Goal: Transaction & Acquisition: Purchase product/service

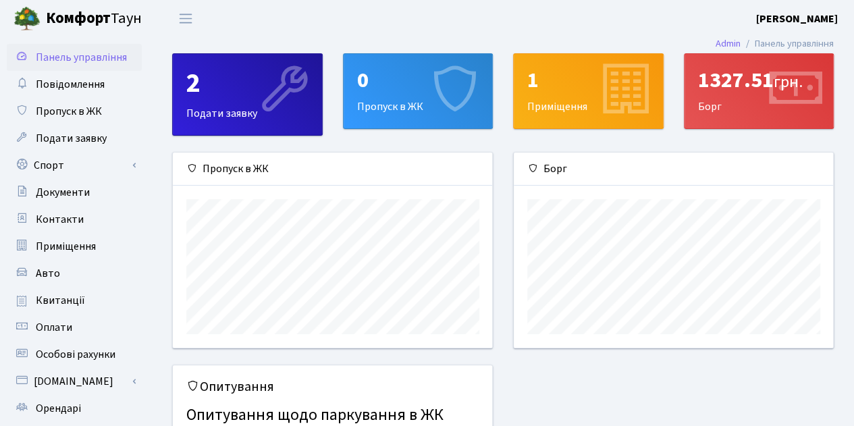
scroll to position [195, 320]
click at [72, 333] on link "Оплати" at bounding box center [74, 327] width 135 height 27
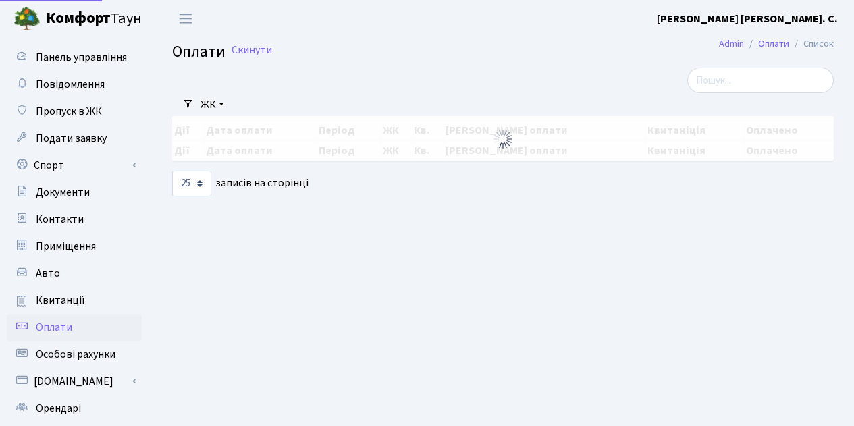
select select "25"
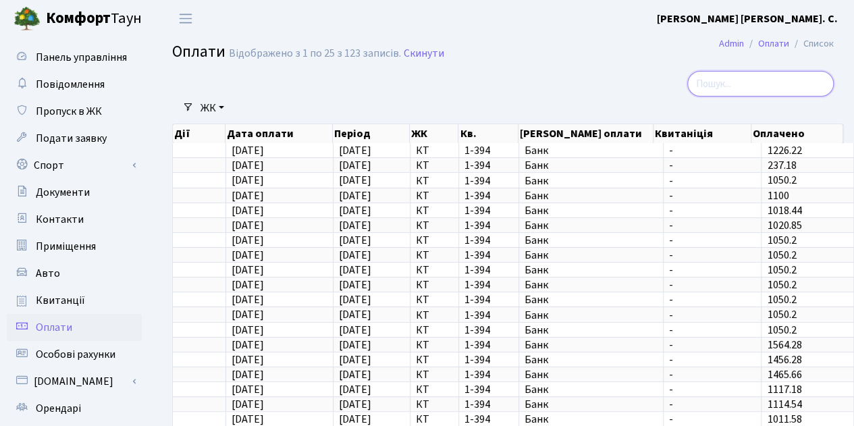
click at [746, 85] on input "search" at bounding box center [761, 84] width 147 height 26
click at [634, 68] on main "Admin Оплати Список Оплати Відображено з 1 по 25 з 123 записів. Скинути Фільтри…" at bounding box center [503, 305] width 702 height 537
click at [76, 307] on span "Квитанції" at bounding box center [60, 300] width 49 height 15
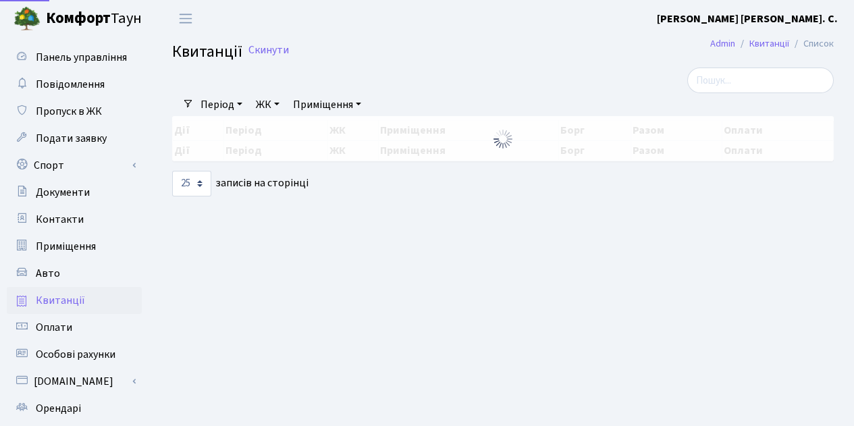
select select "25"
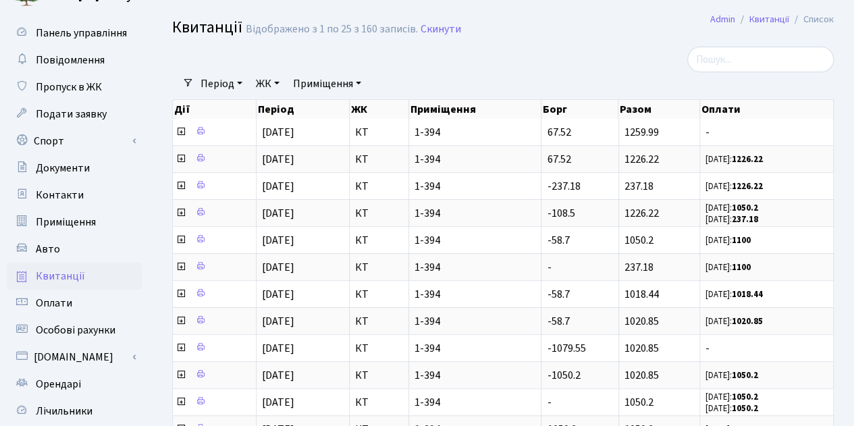
scroll to position [45, 0]
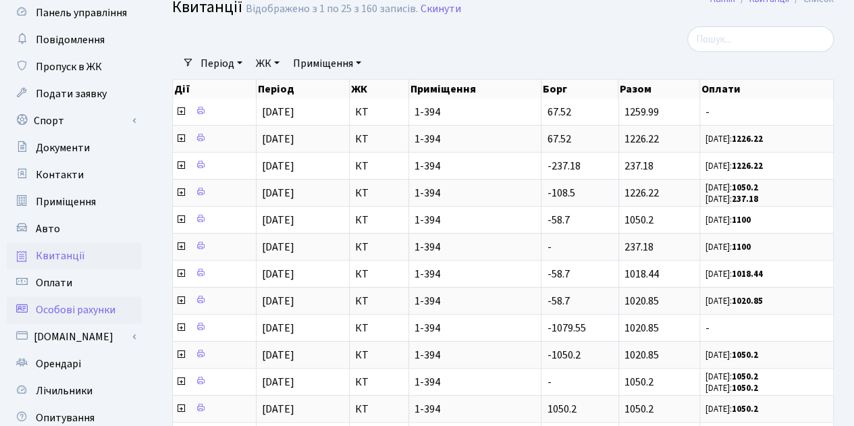
click at [94, 309] on span "Особові рахунки" at bounding box center [76, 310] width 80 height 15
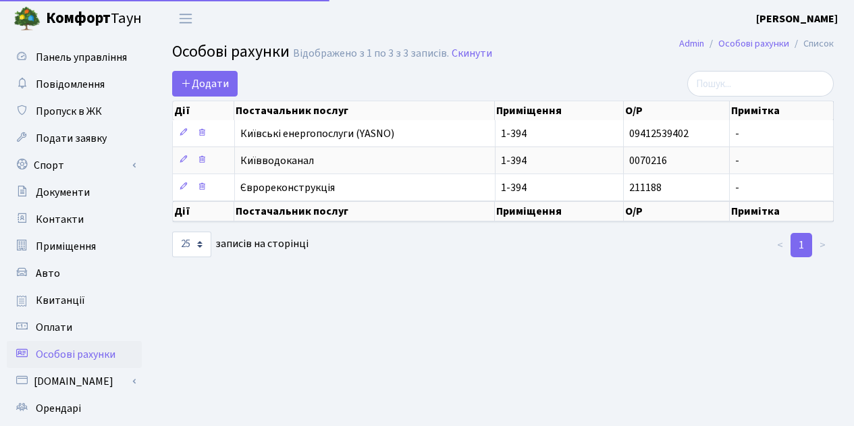
select select "25"
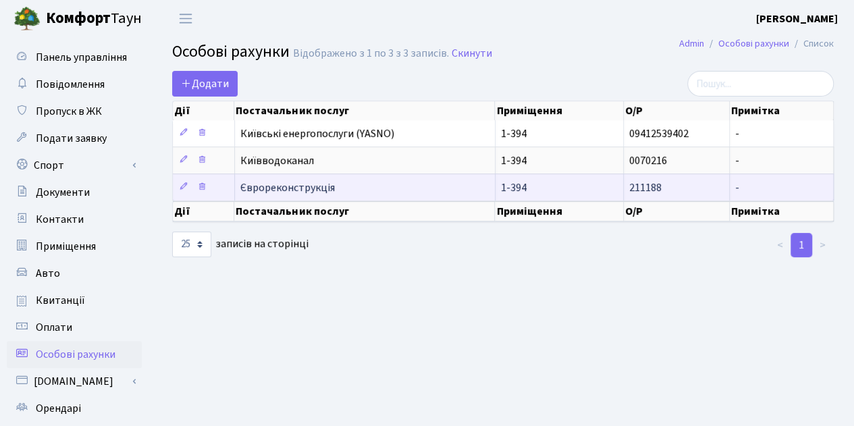
click at [274, 187] on span "Єврореконструкція" at bounding box center [364, 187] width 249 height 11
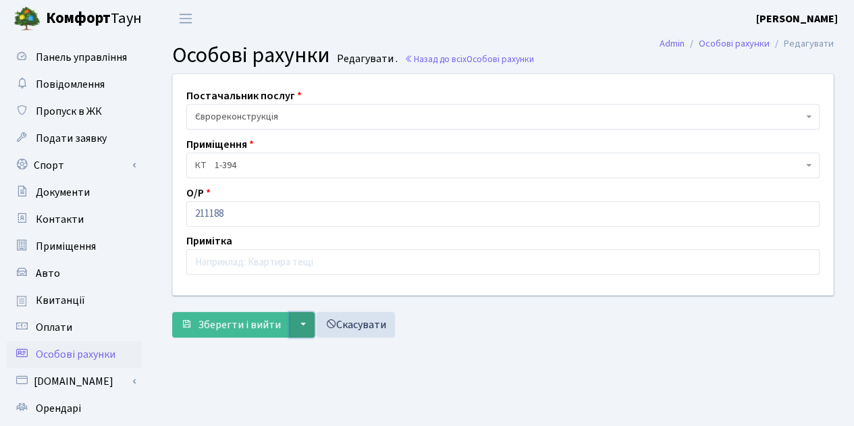
click at [297, 317] on button "▼" at bounding box center [302, 325] width 26 height 26
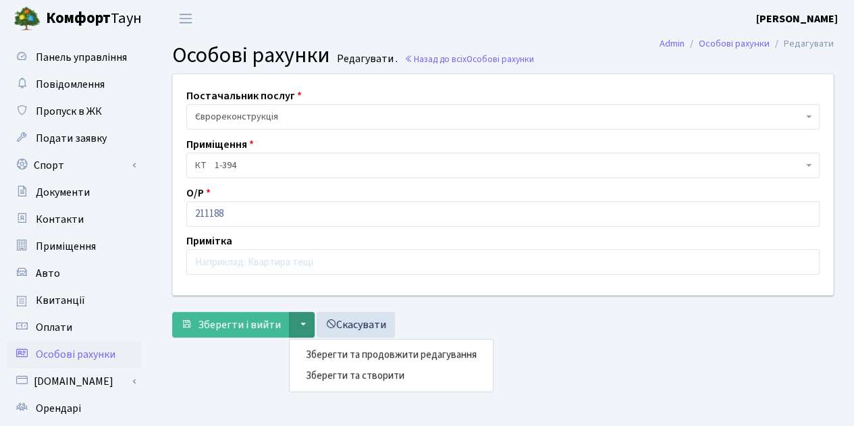
click at [236, 364] on main "Admin Особові рахунки Редагувати Особові рахунки Редагувати . Назад до всіх Осо…" at bounding box center [503, 305] width 702 height 537
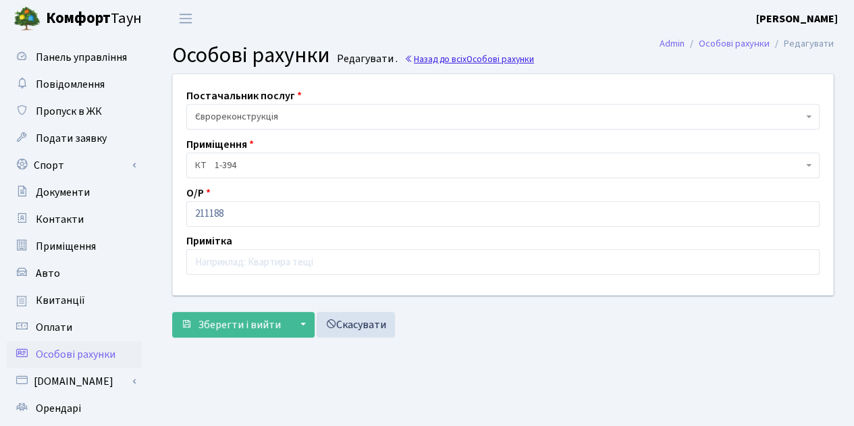
click at [432, 59] on link "Назад до всіх Особові рахунки" at bounding box center [470, 59] width 130 height 13
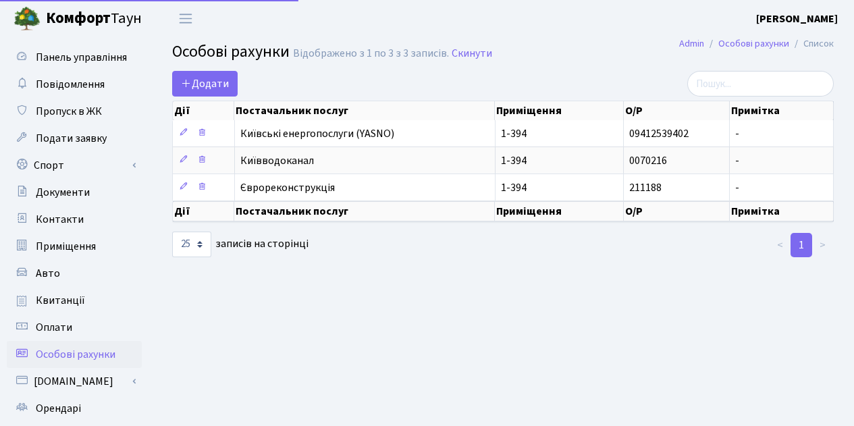
select select "25"
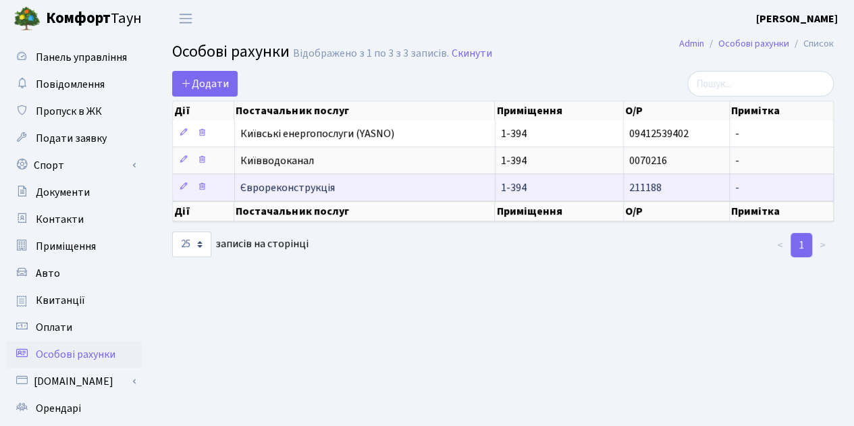
click at [281, 186] on span "Єврореконструкція" at bounding box center [364, 187] width 249 height 11
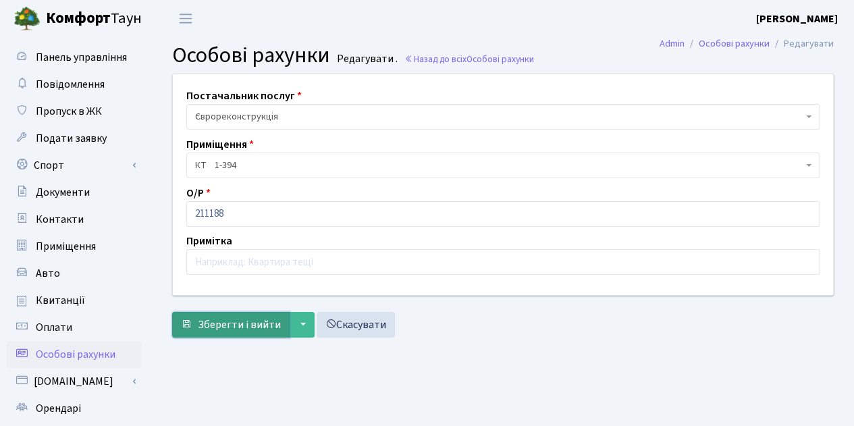
click at [257, 326] on span "Зберегти і вийти" at bounding box center [239, 324] width 83 height 15
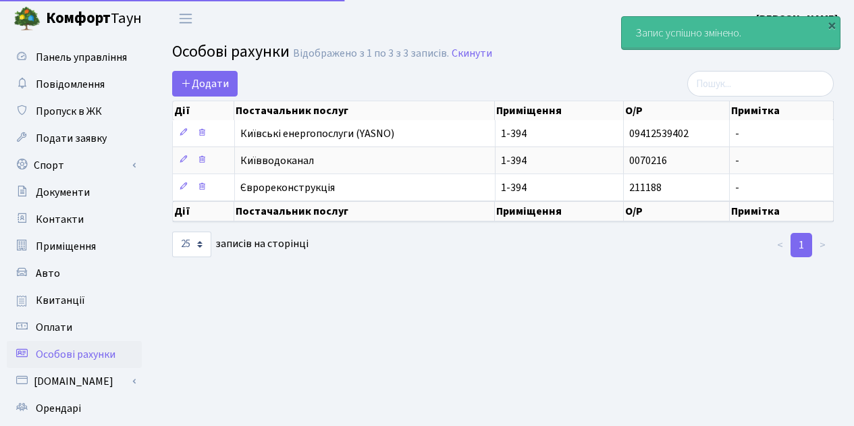
select select "25"
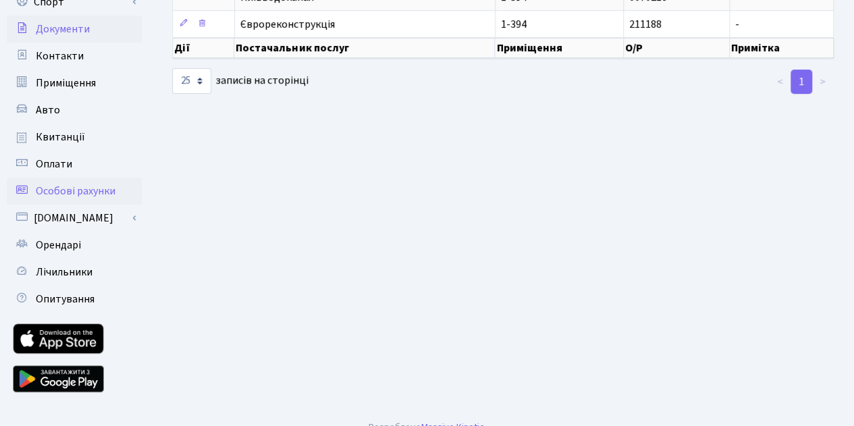
scroll to position [163, 0]
click at [62, 164] on span "Оплати" at bounding box center [54, 164] width 36 height 15
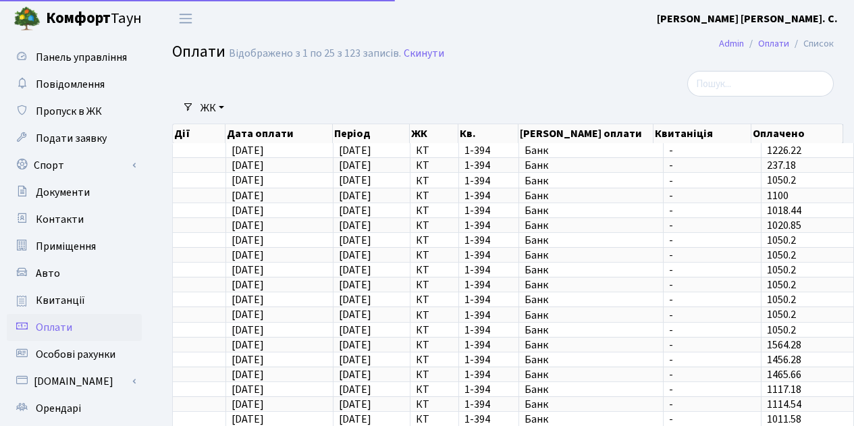
select select "25"
click at [107, 299] on link "Квитанції" at bounding box center [74, 300] width 135 height 27
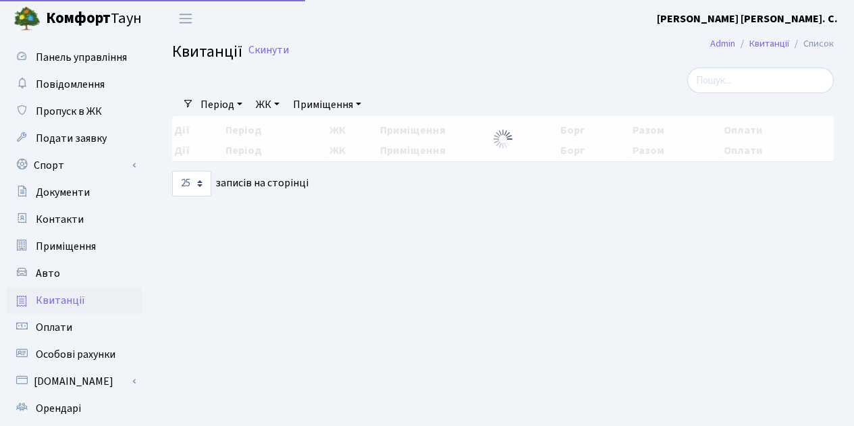
select select "25"
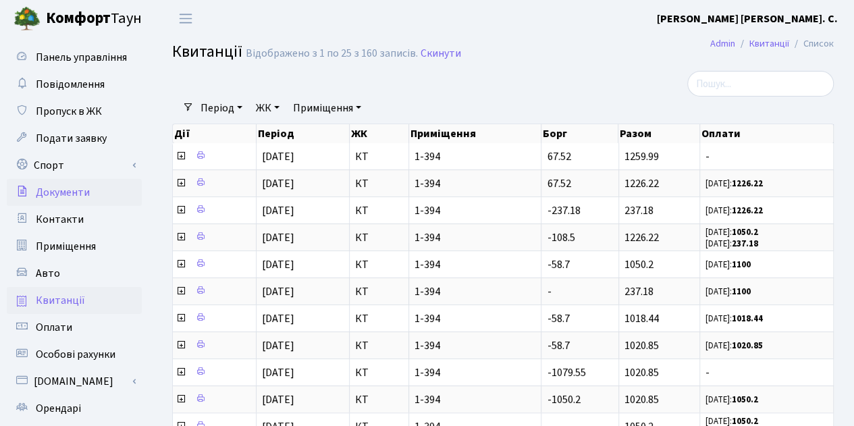
click at [53, 197] on span "Документи" at bounding box center [63, 192] width 54 height 15
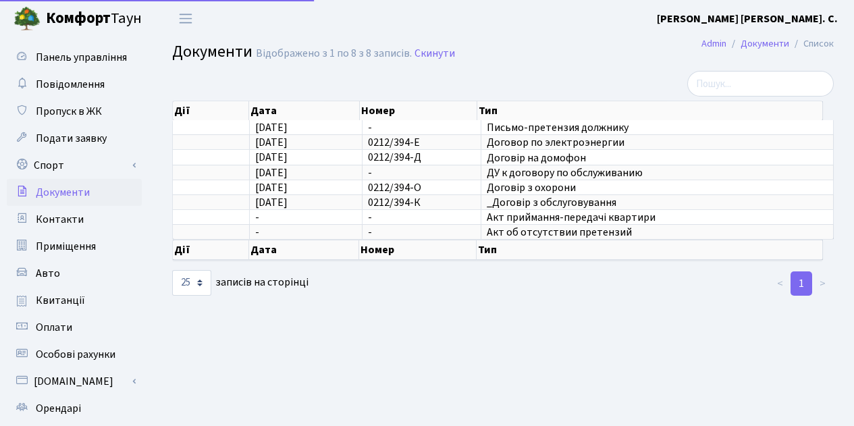
select select "25"
click at [60, 214] on span "Контакти" at bounding box center [60, 219] width 48 height 15
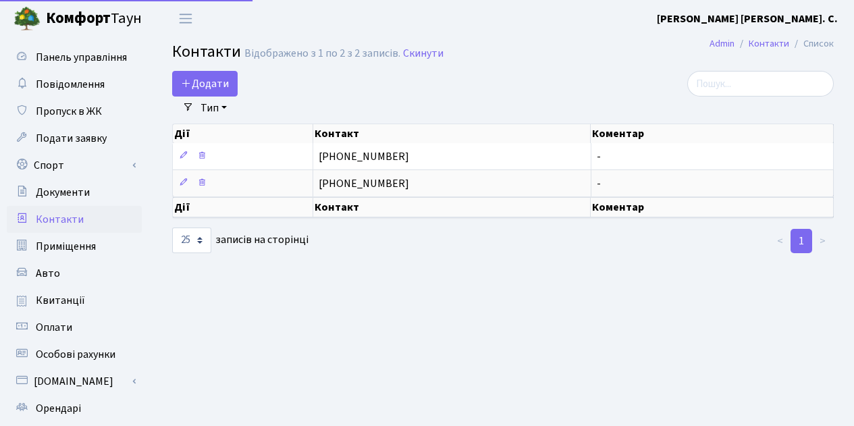
select select "25"
click at [66, 256] on link "Приміщення" at bounding box center [74, 246] width 135 height 27
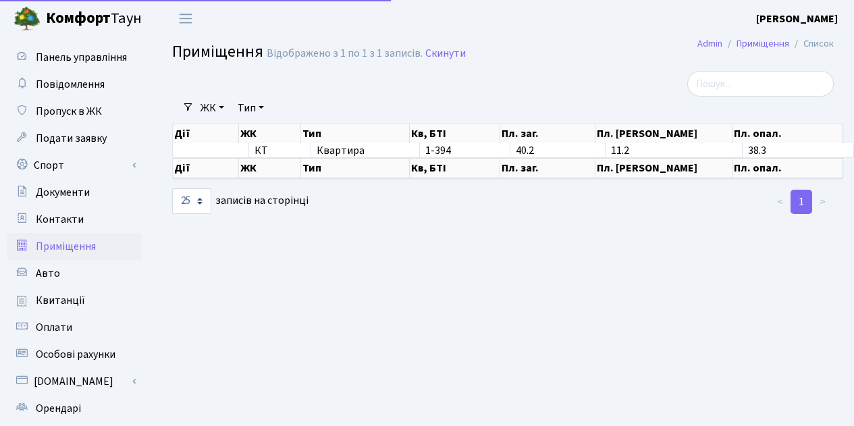
select select "25"
click at [63, 141] on span "Подати заявку" at bounding box center [71, 138] width 71 height 15
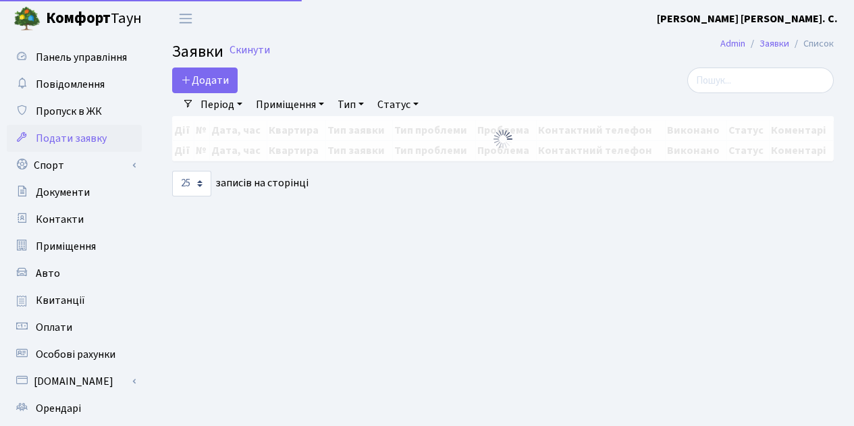
select select "25"
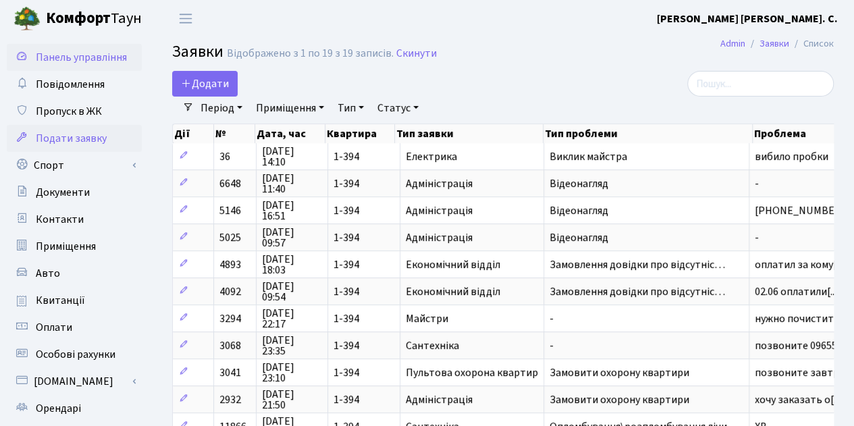
click at [76, 56] on span "Панель управління" at bounding box center [81, 57] width 91 height 15
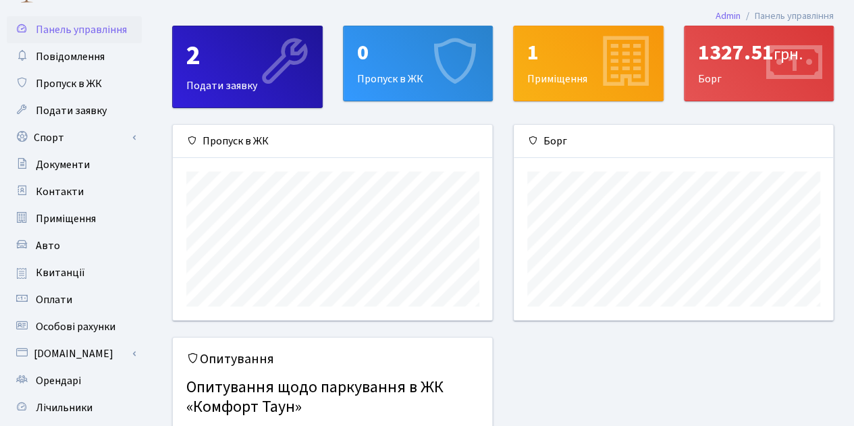
scroll to position [26, 0]
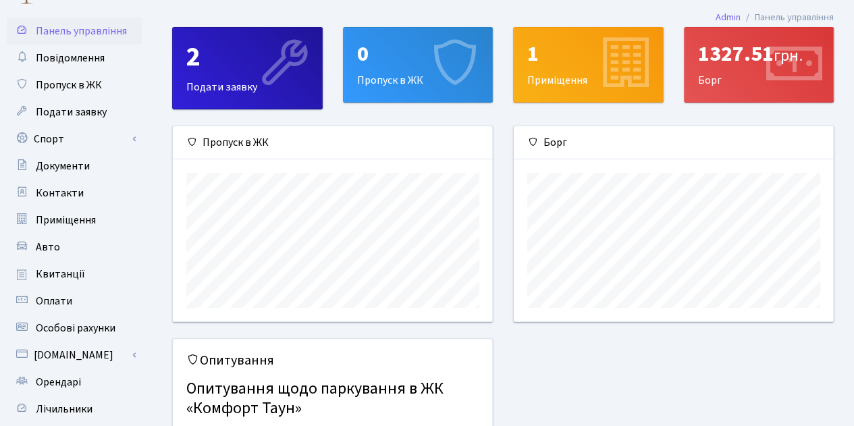
click at [762, 62] on icon at bounding box center [794, 64] width 64 height 64
click at [713, 71] on div "1327.51 грн. Борг" at bounding box center [759, 65] width 149 height 74
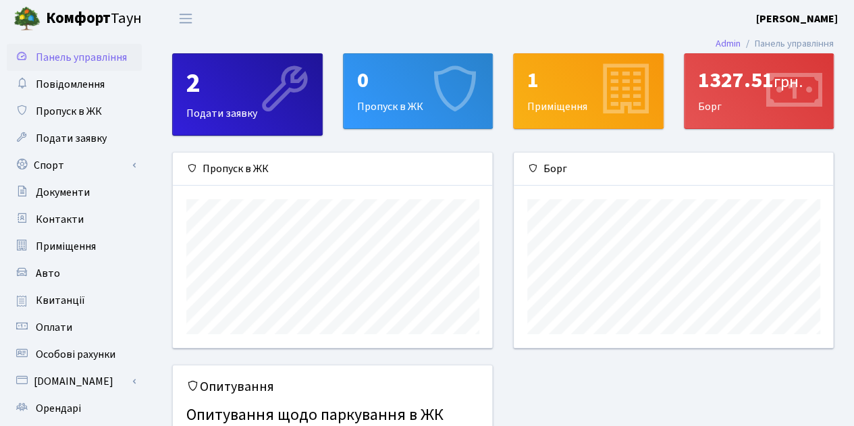
click at [721, 88] on div "1327.51 грн." at bounding box center [759, 81] width 122 height 26
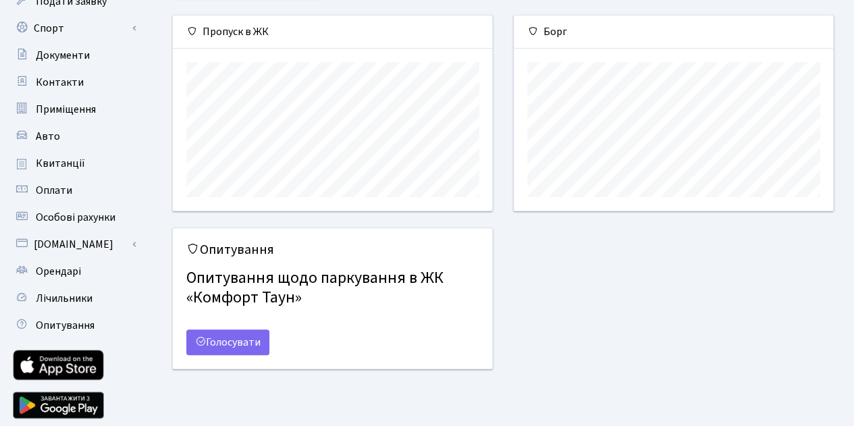
scroll to position [134, 0]
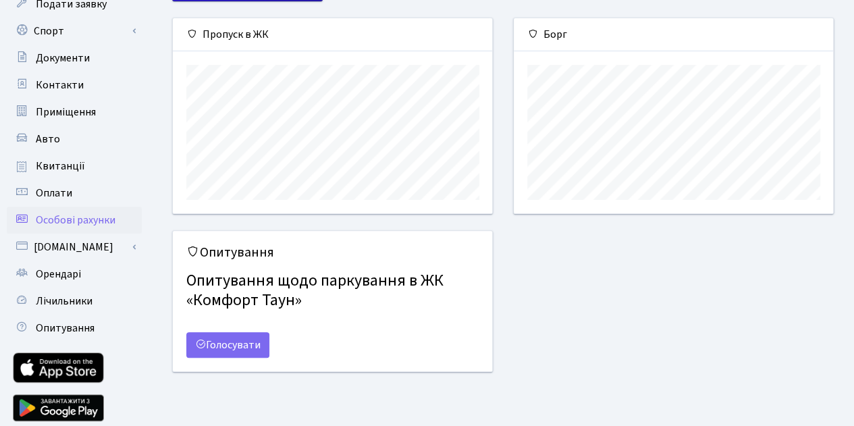
click at [72, 225] on span "Особові рахунки" at bounding box center [76, 220] width 80 height 15
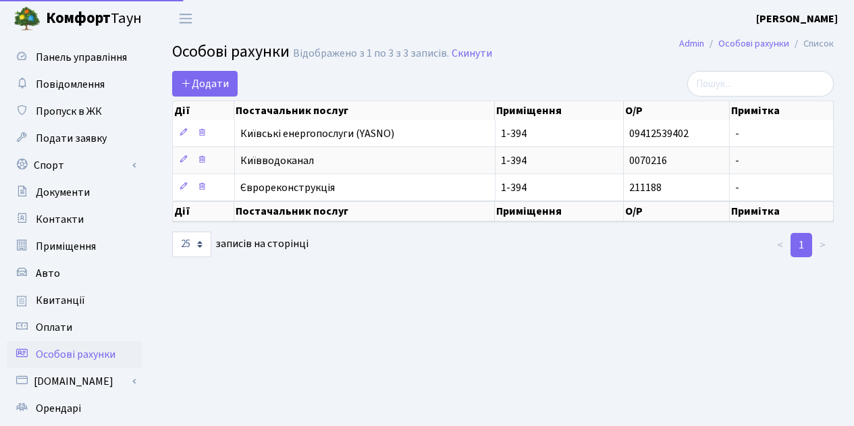
select select "25"
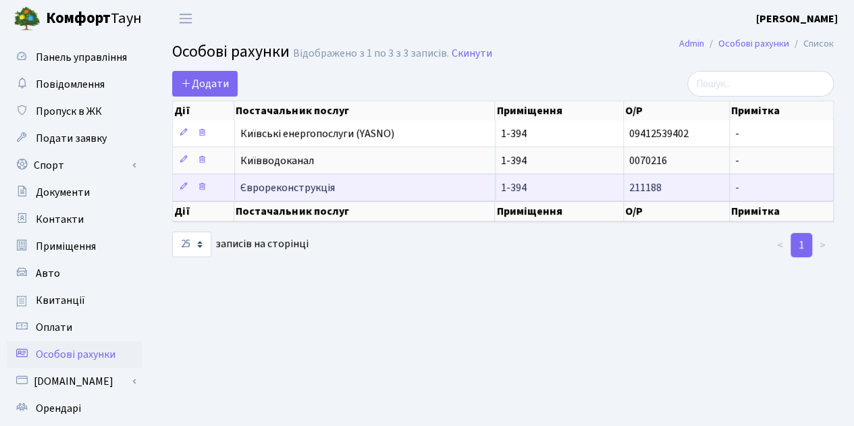
click at [303, 183] on span "Єврореконструкція" at bounding box center [364, 187] width 249 height 11
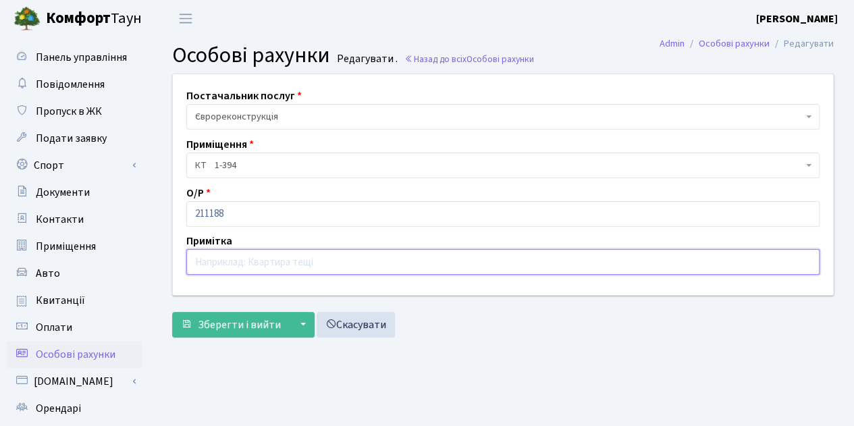
click at [293, 261] on input "text" at bounding box center [502, 262] width 633 height 26
click at [85, 224] on link "Контакти" at bounding box center [74, 219] width 135 height 27
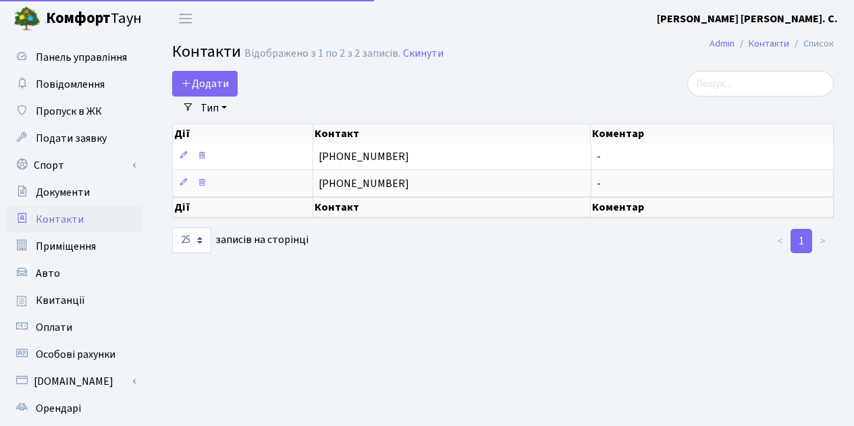
select select "25"
click at [76, 252] on span "Приміщення" at bounding box center [66, 246] width 60 height 15
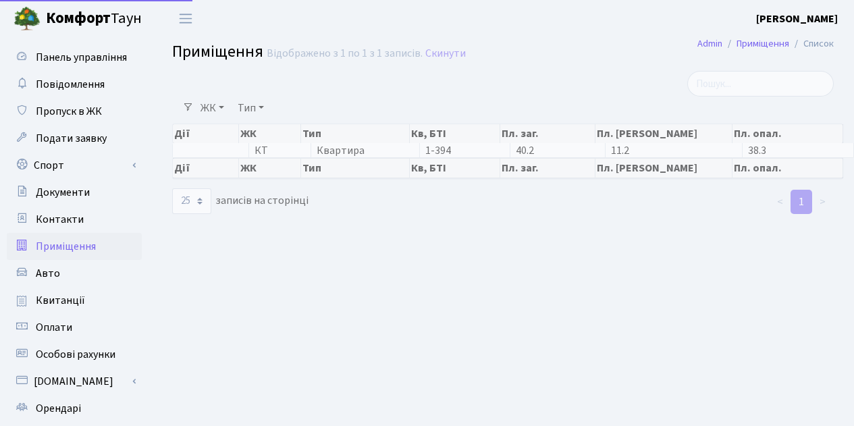
select select "25"
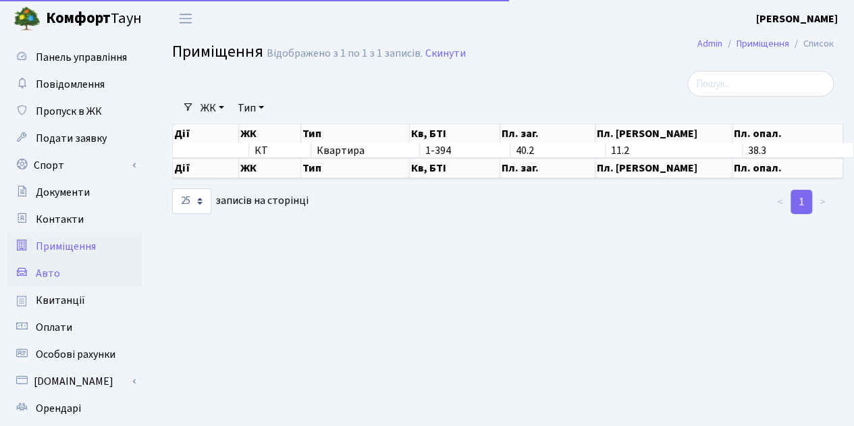
click at [75, 275] on link "Авто" at bounding box center [74, 273] width 135 height 27
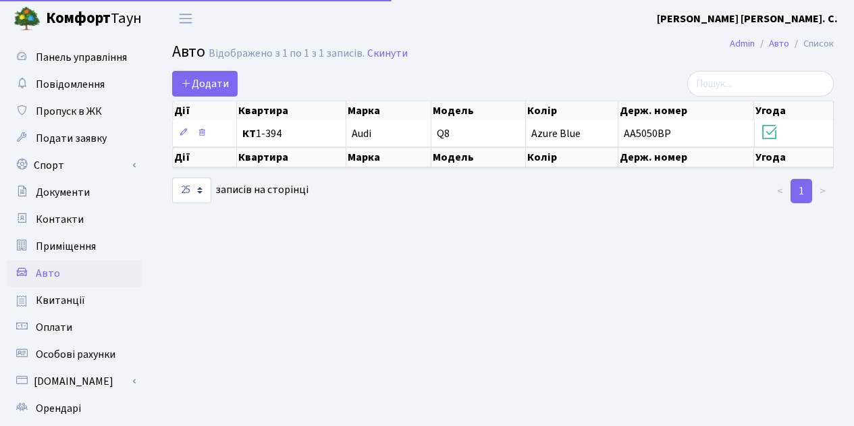
select select "25"
click at [84, 301] on link "Квитанції" at bounding box center [74, 300] width 135 height 27
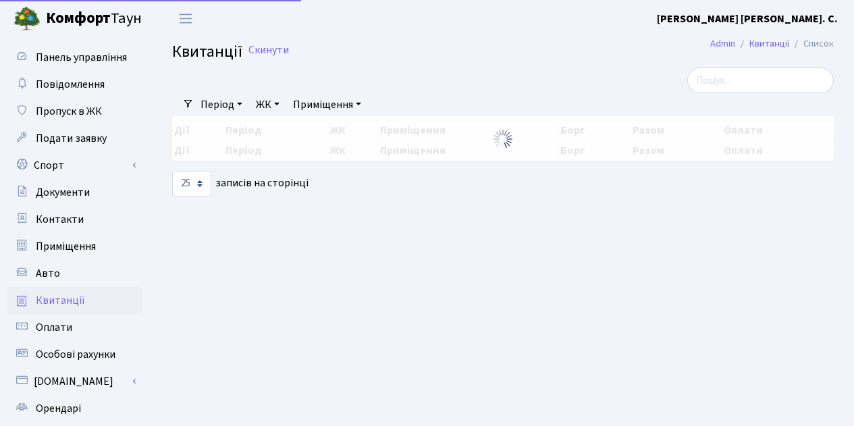
select select "25"
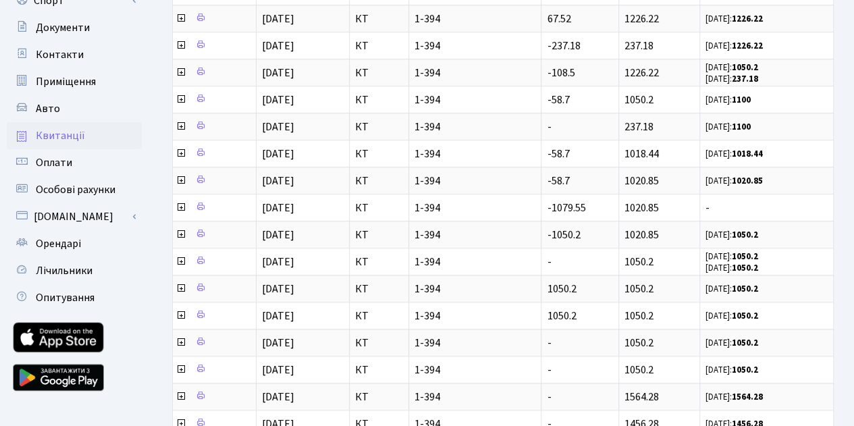
scroll to position [158, 0]
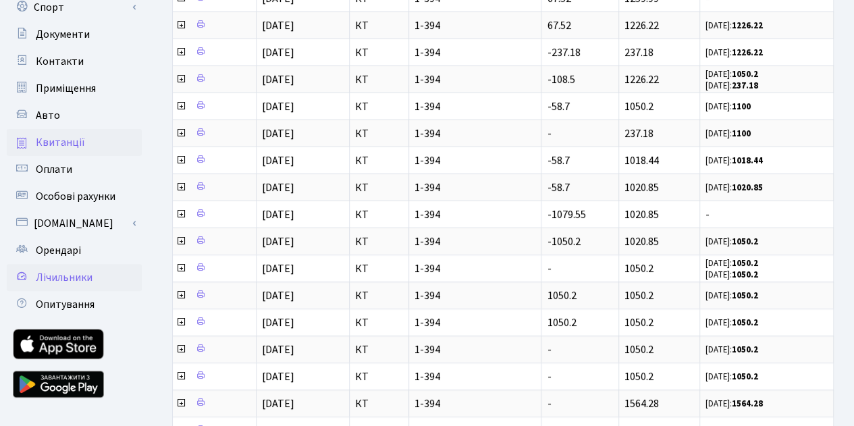
click at [77, 278] on span "Лічильники" at bounding box center [64, 277] width 57 height 15
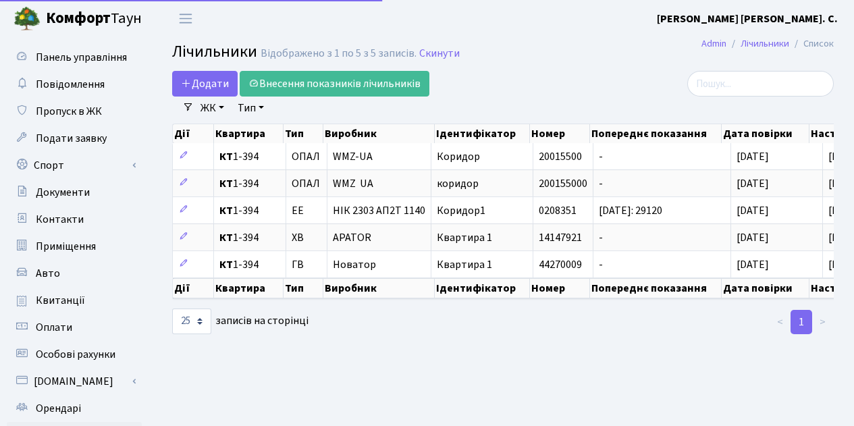
select select "25"
click at [63, 55] on span "Панель управління" at bounding box center [81, 57] width 91 height 15
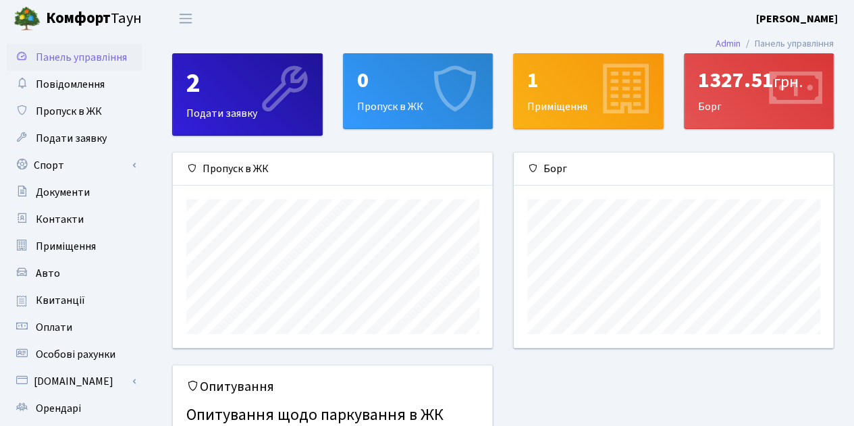
scroll to position [195, 320]
click at [184, 22] on span "Переключити навігацію" at bounding box center [186, 19] width 20 height 16
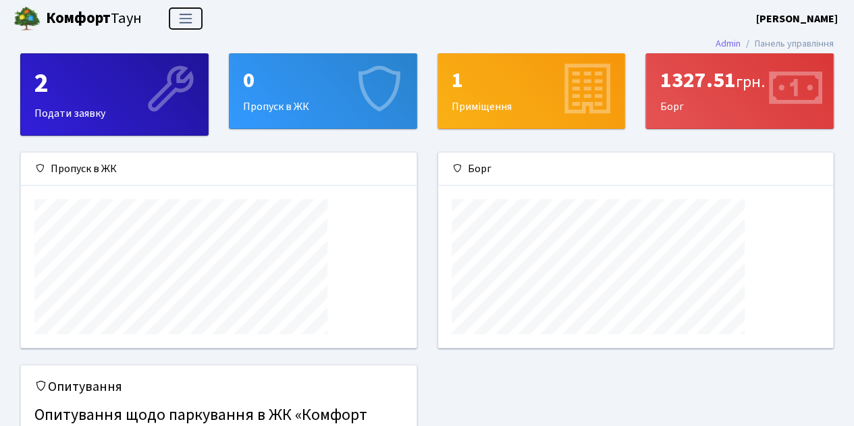
scroll to position [195, 395]
click at [184, 22] on span "Переключити навігацію" at bounding box center [186, 19] width 20 height 16
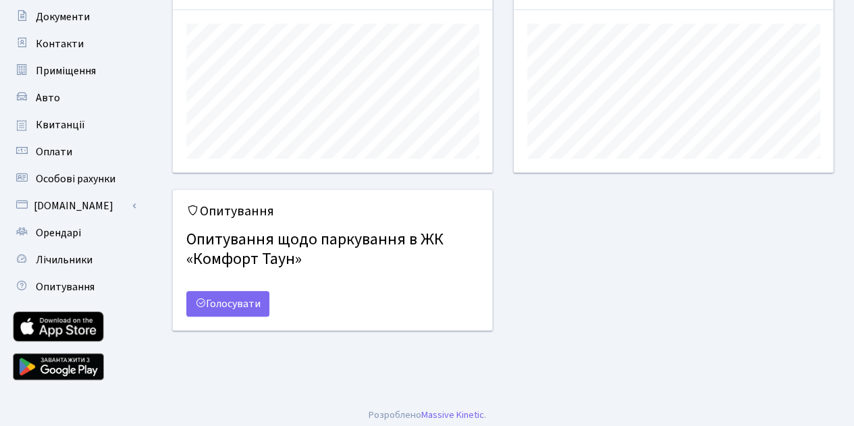
scroll to position [0, 0]
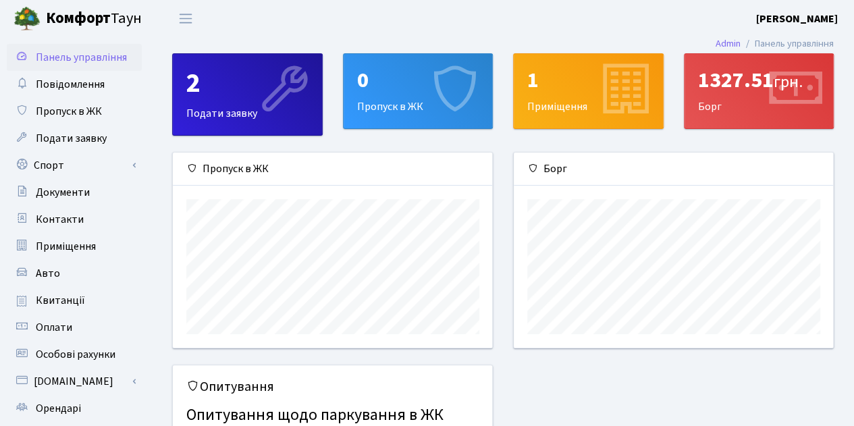
click at [596, 184] on div "Борг" at bounding box center [673, 169] width 319 height 33
click at [710, 102] on div "1327.51 грн. [GEOGRAPHIC_DATA]" at bounding box center [759, 91] width 149 height 74
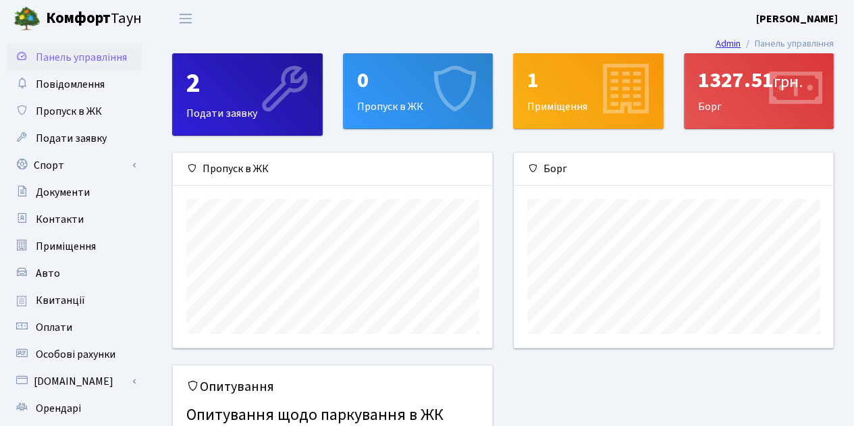
click at [725, 44] on link "Admin" at bounding box center [728, 43] width 25 height 14
click at [535, 166] on icon at bounding box center [532, 168] width 11 height 11
click at [46, 283] on link "Авто" at bounding box center [74, 273] width 135 height 27
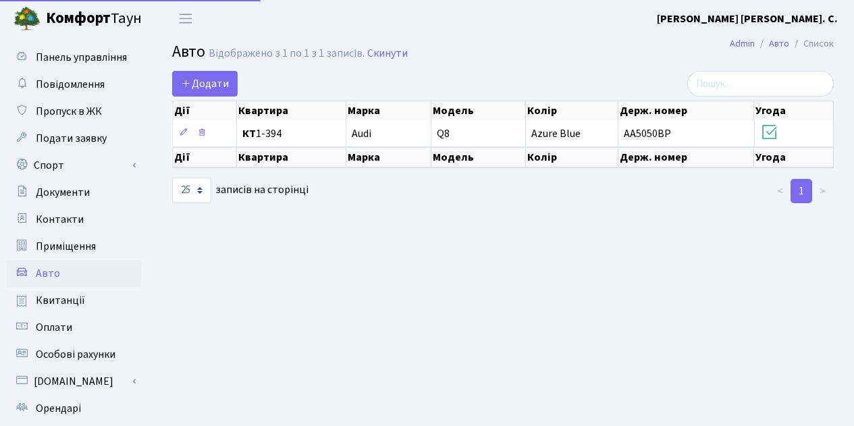
select select "25"
click at [55, 296] on span "Квитанції" at bounding box center [60, 300] width 49 height 15
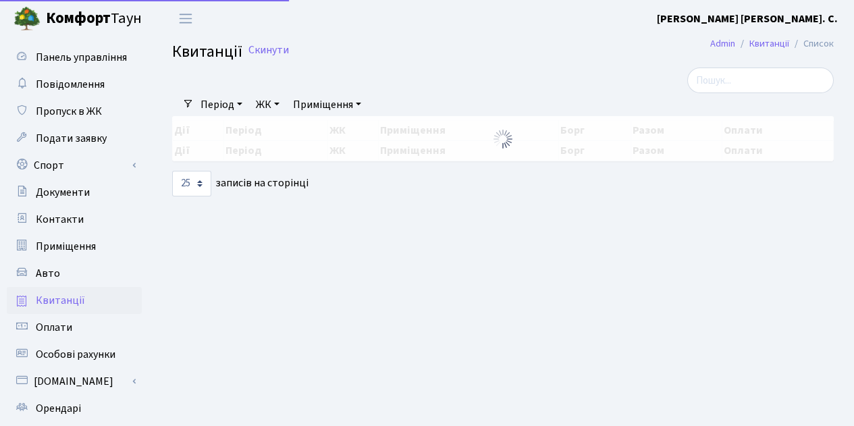
select select "25"
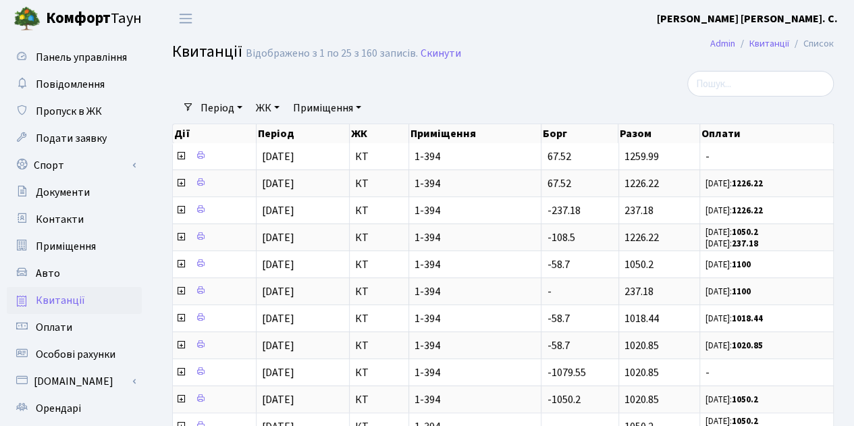
click at [211, 113] on link "Період" at bounding box center [221, 108] width 53 height 23
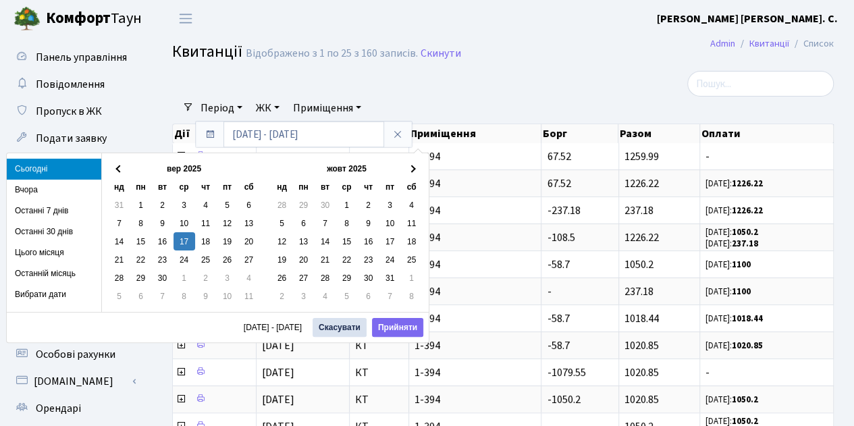
click at [494, 66] on h2 "Квитанції Відображено з 1 по 25 з 160 записів. Скинути" at bounding box center [503, 54] width 662 height 23
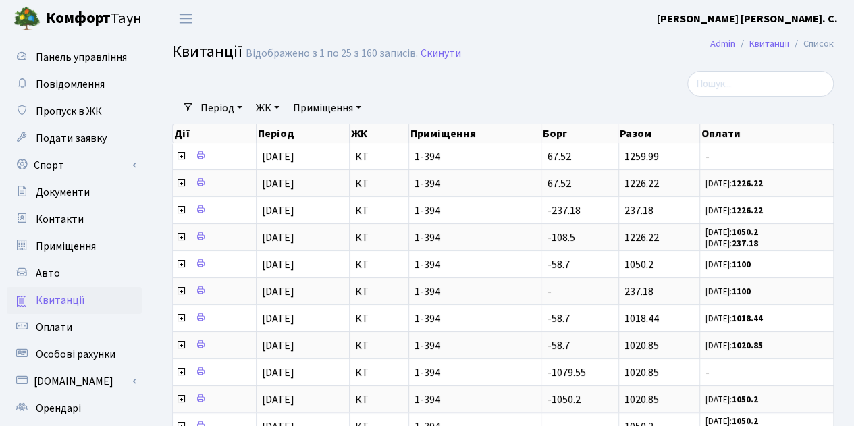
click at [240, 107] on link "Період" at bounding box center [221, 108] width 53 height 23
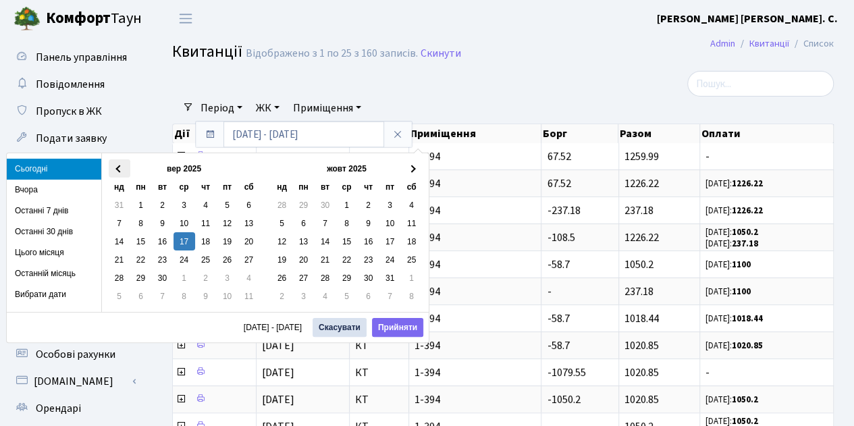
click at [119, 168] on span at bounding box center [118, 168] width 7 height 7
click at [485, 84] on div at bounding box center [389, 84] width 455 height 26
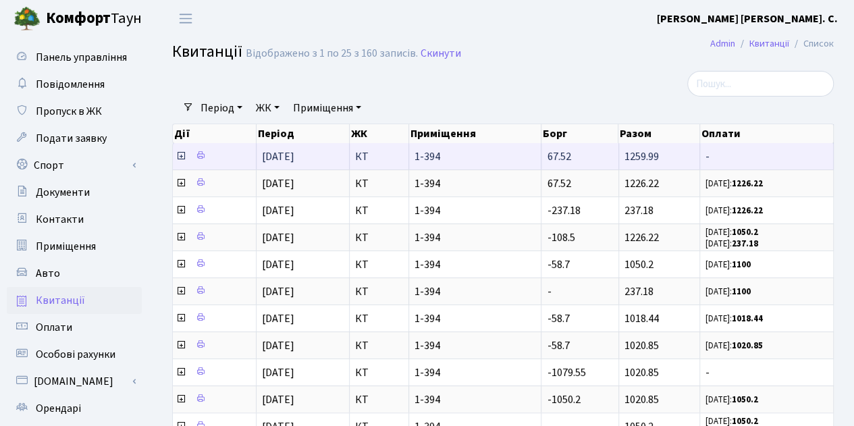
click at [723, 161] on span "-" at bounding box center [767, 156] width 122 height 11
click at [733, 151] on span "-" at bounding box center [767, 156] width 122 height 11
click at [663, 155] on td "1259.99" at bounding box center [660, 156] width 82 height 26
click at [180, 155] on icon at bounding box center [181, 156] width 11 height 11
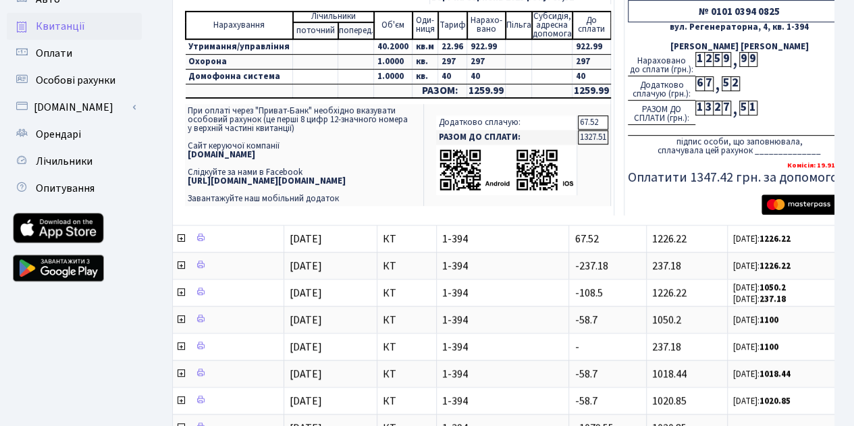
scroll to position [269, 0]
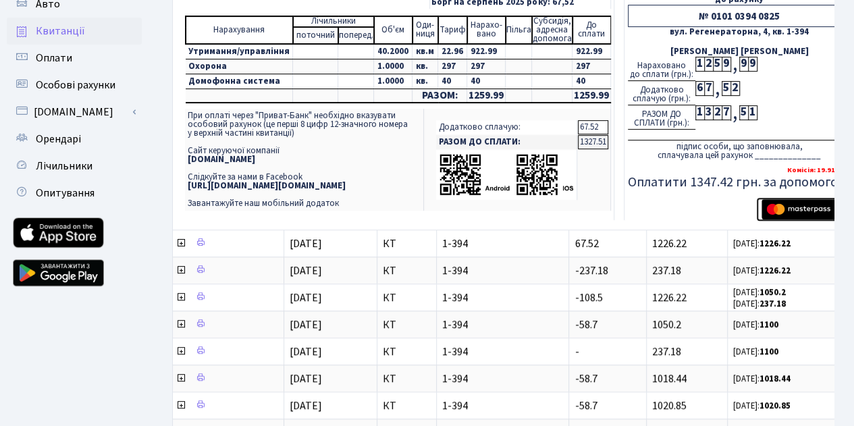
click at [806, 207] on img "submit" at bounding box center [804, 209] width 85 height 20
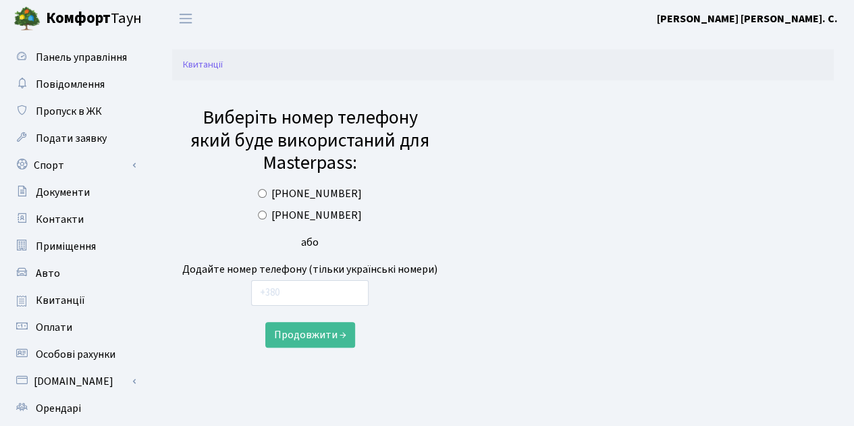
click at [327, 219] on label "+380734707299" at bounding box center [316, 215] width 90 height 16
click at [267, 219] on input "+380734707299" at bounding box center [262, 215] width 9 height 9
click at [292, 297] on input "text" at bounding box center [310, 293] width 118 height 26
radio input "false"
type input "+380 (73) 470 72 99"
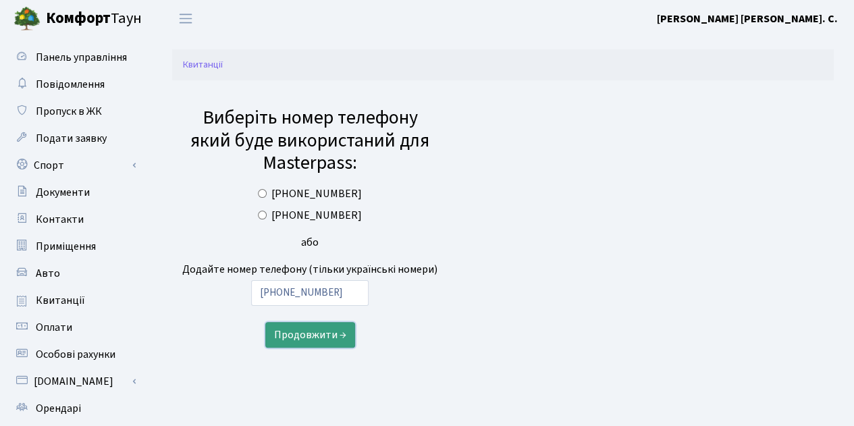
click at [299, 337] on button "Продовжити →" at bounding box center [310, 335] width 90 height 26
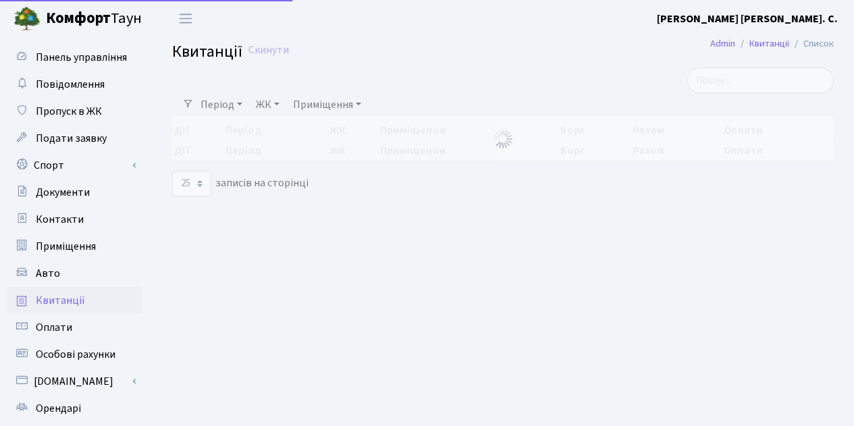
select select "25"
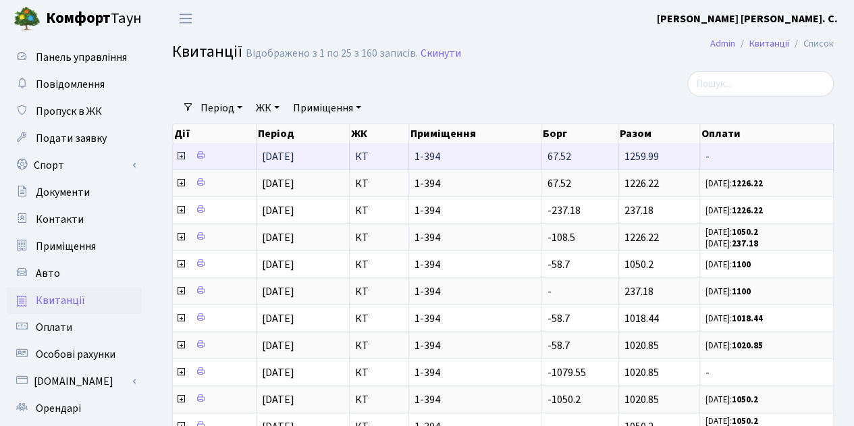
click at [180, 156] on icon at bounding box center [181, 156] width 11 height 11
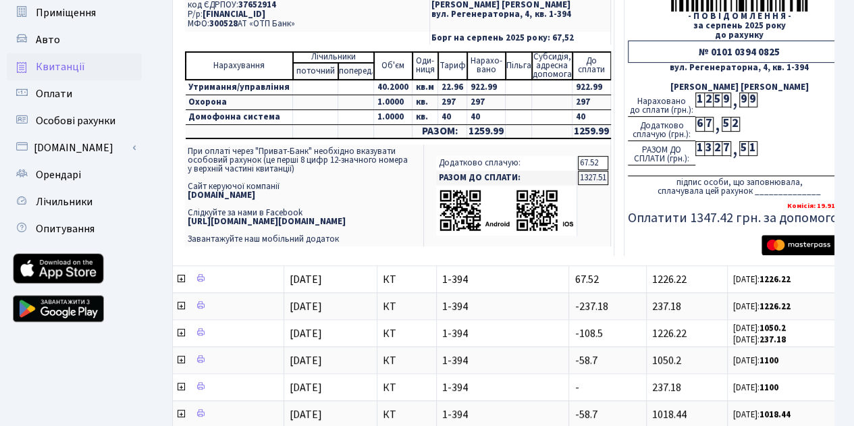
scroll to position [233, 0]
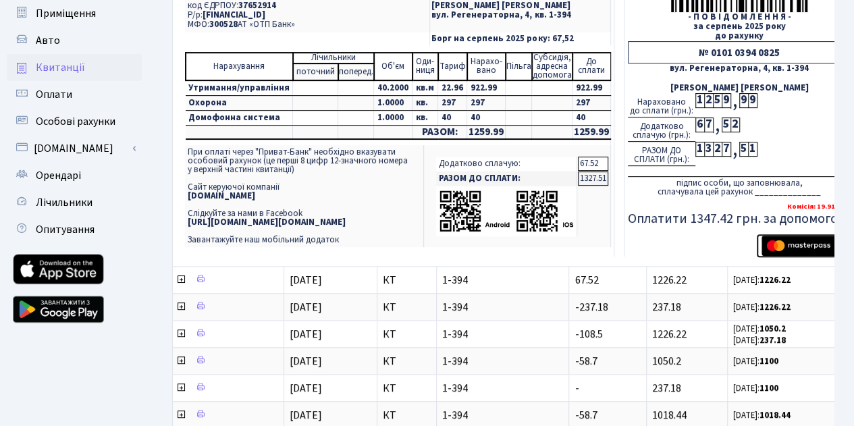
click at [831, 244] on img "submit" at bounding box center [804, 246] width 85 height 20
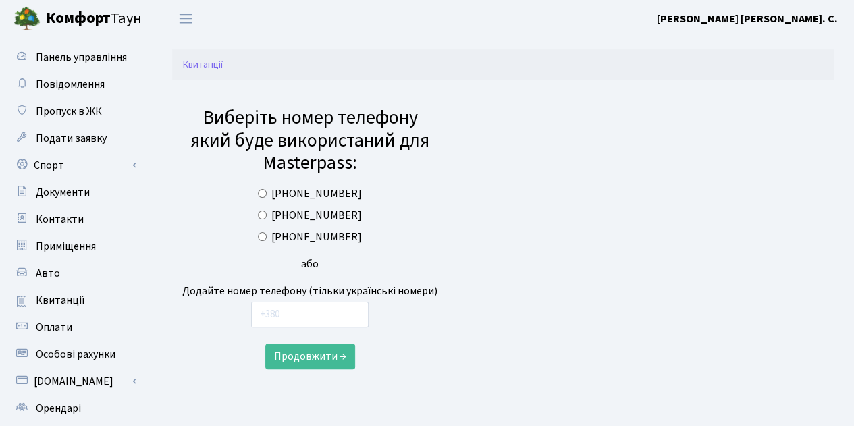
click at [335, 234] on label "[PHONE_NUMBER]" at bounding box center [316, 237] width 90 height 16
click at [267, 234] on input "[PHONE_NUMBER]" at bounding box center [262, 236] width 9 height 9
radio input "true"
click at [311, 359] on button "Продовжити →" at bounding box center [310, 357] width 90 height 26
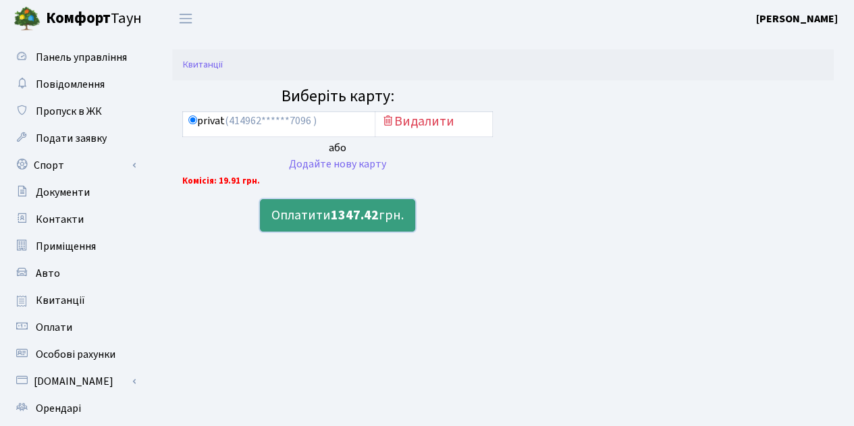
click at [315, 213] on button "Оплатити 1347.42 грн." at bounding box center [337, 215] width 155 height 32
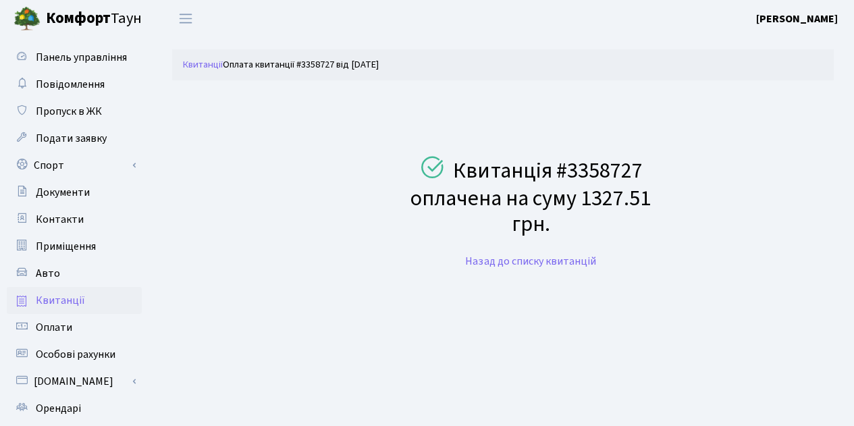
click at [74, 302] on span "Квитанції" at bounding box center [60, 300] width 49 height 15
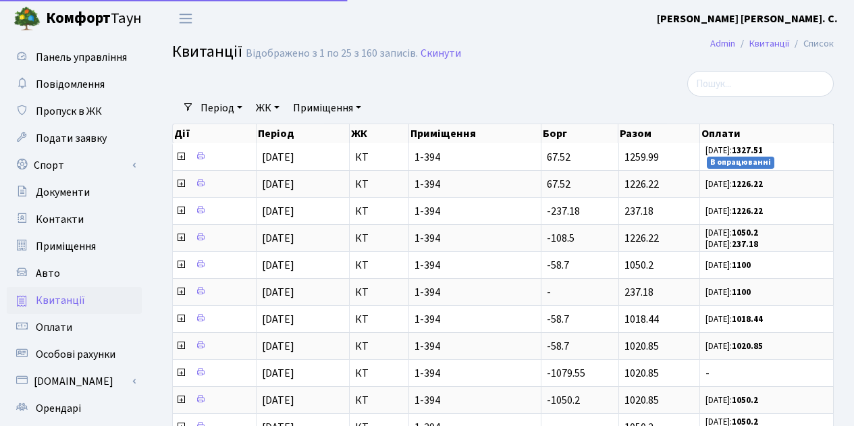
select select "25"
click at [76, 302] on span "Квитанції" at bounding box center [60, 300] width 49 height 15
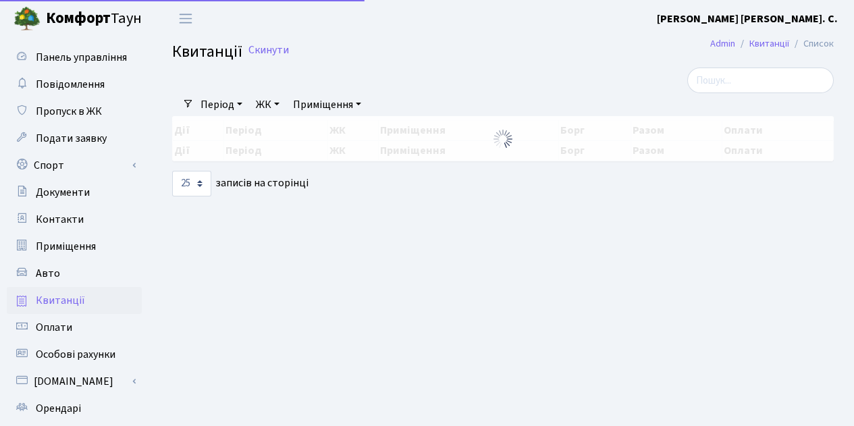
select select "25"
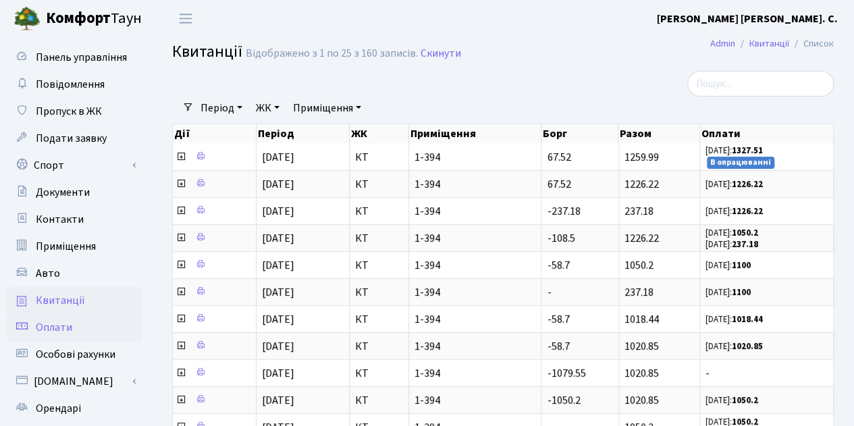
click at [97, 328] on link "Оплати" at bounding box center [74, 327] width 135 height 27
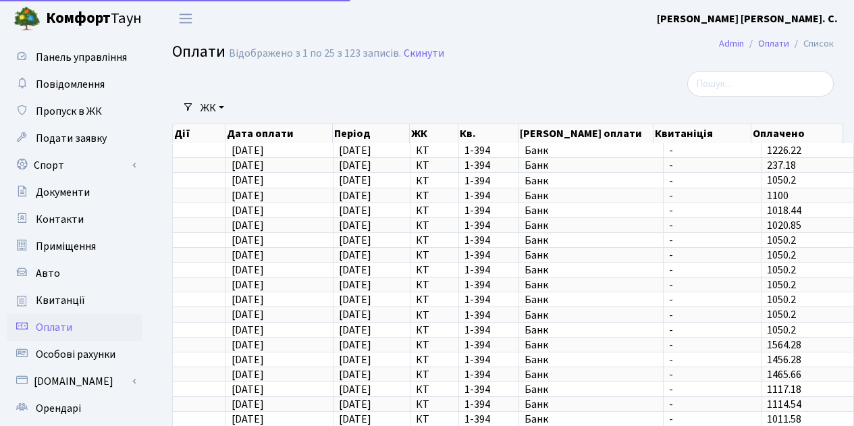
select select "25"
click at [84, 307] on link "Квитанції" at bounding box center [74, 300] width 135 height 27
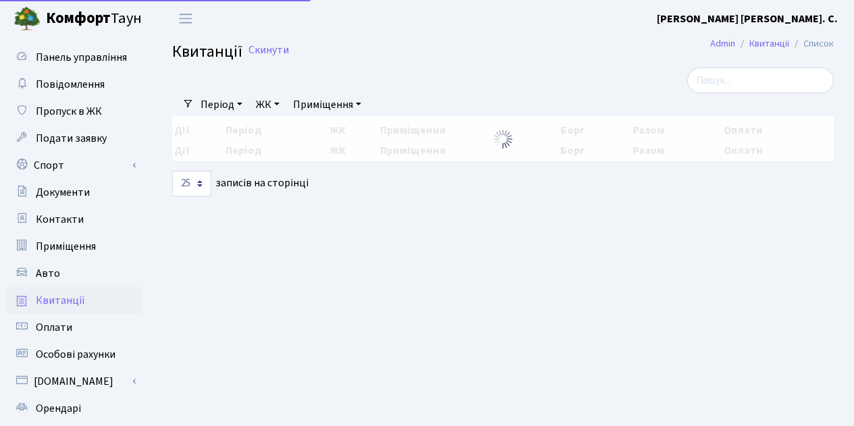
select select "25"
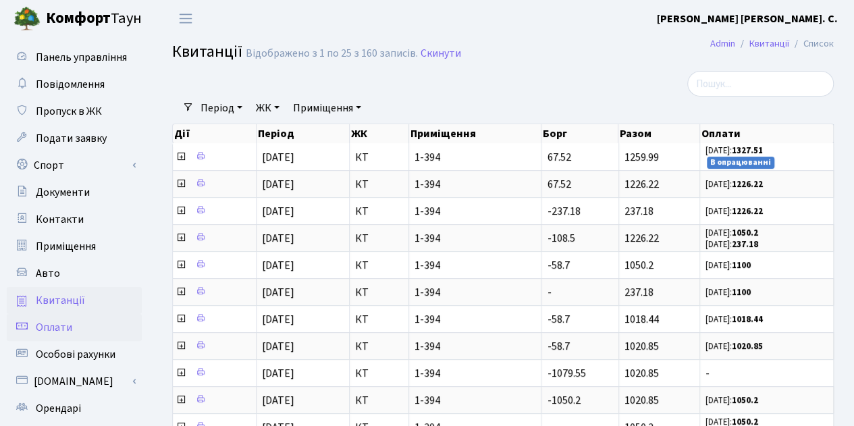
click at [85, 331] on link "Оплати" at bounding box center [74, 327] width 135 height 27
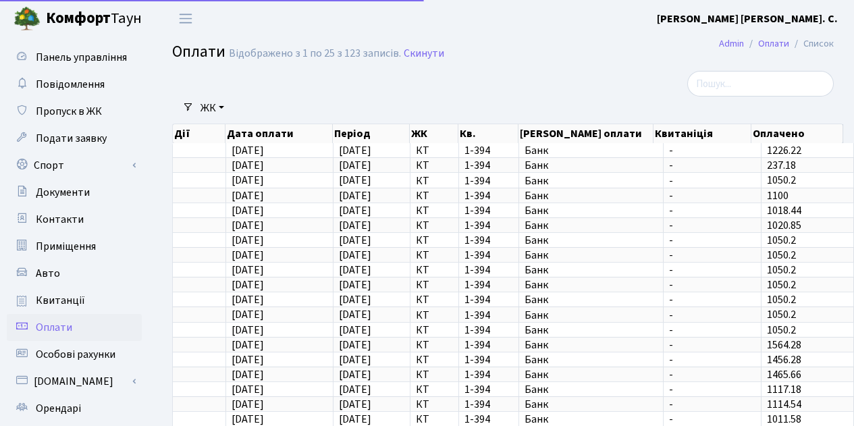
select select "25"
click at [79, 354] on span "Особові рахунки" at bounding box center [76, 354] width 80 height 15
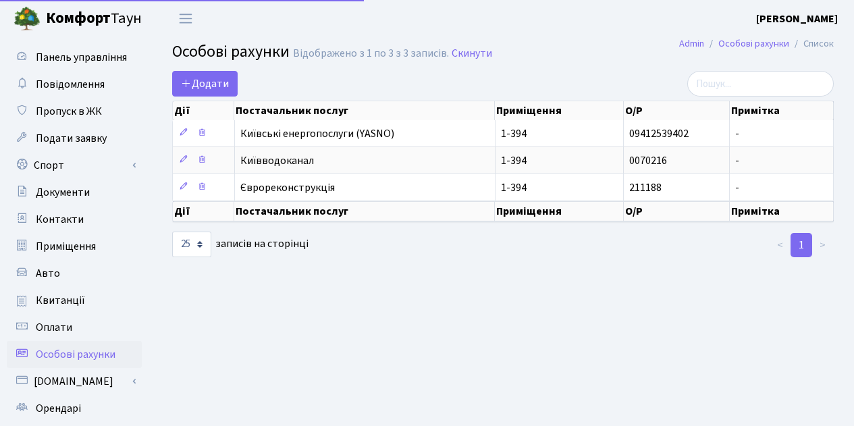
select select "25"
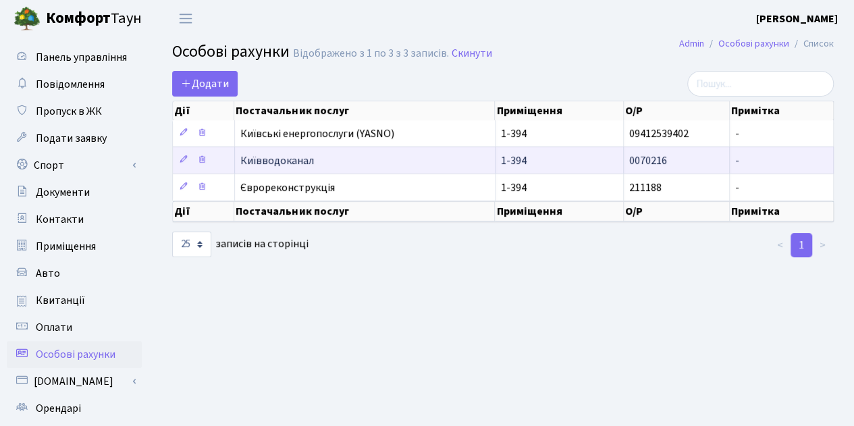
click at [270, 157] on span "Київводоканал" at bounding box center [364, 160] width 249 height 11
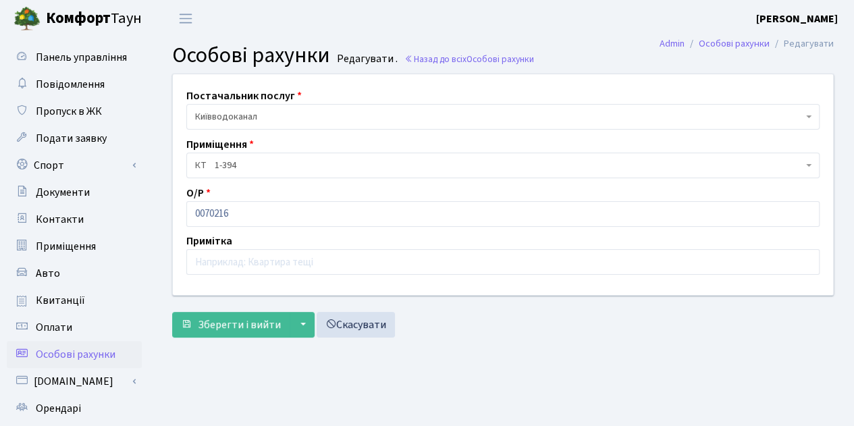
click at [331, 397] on main "Admin Особові рахунки Редагувати Особові рахунки Редагувати . Назад до всіх Осо…" at bounding box center [503, 305] width 702 height 537
click at [57, 352] on span "Особові рахунки" at bounding box center [76, 354] width 80 height 15
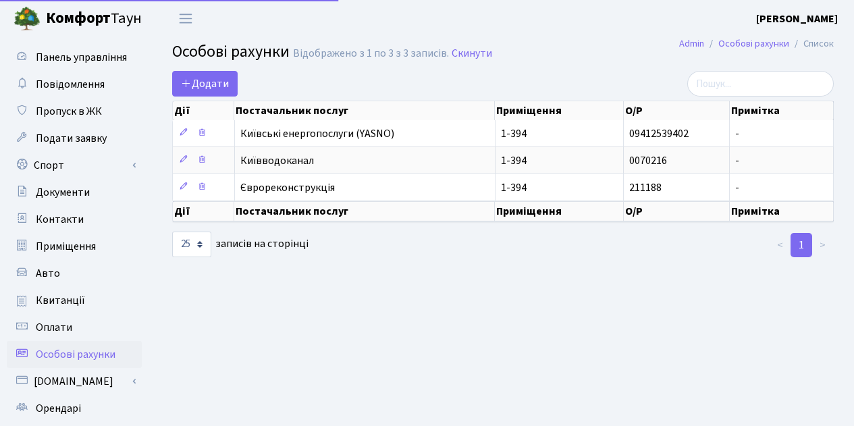
select select "25"
click at [84, 296] on link "Квитанції" at bounding box center [74, 300] width 135 height 27
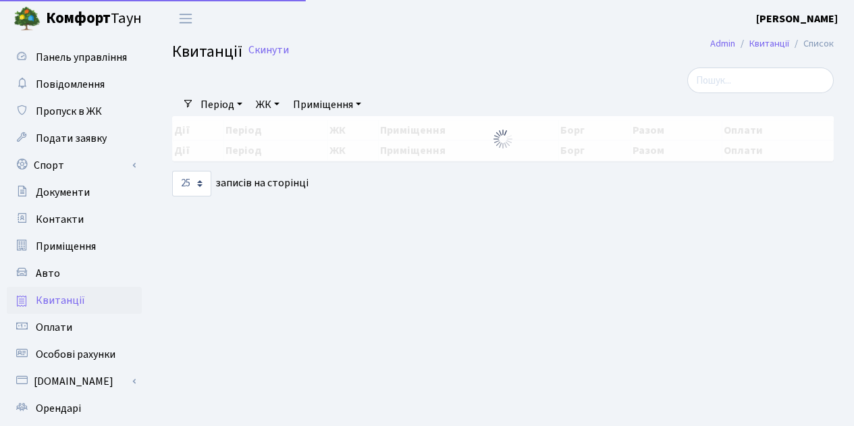
select select "25"
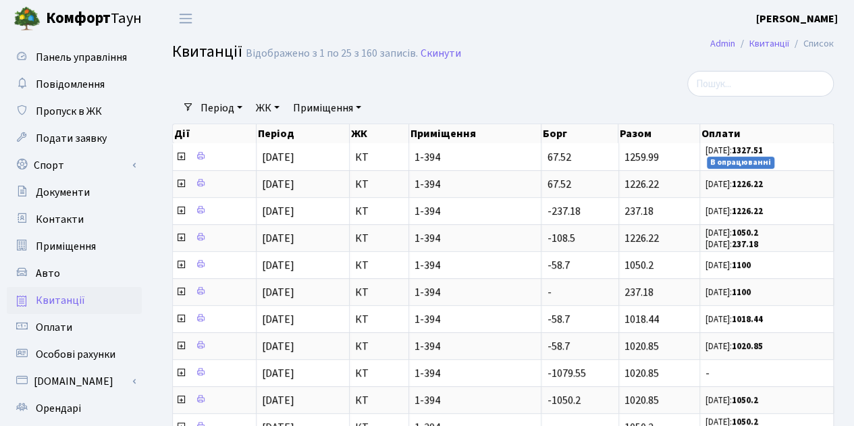
click at [336, 109] on link "Приміщення" at bounding box center [327, 108] width 79 height 23
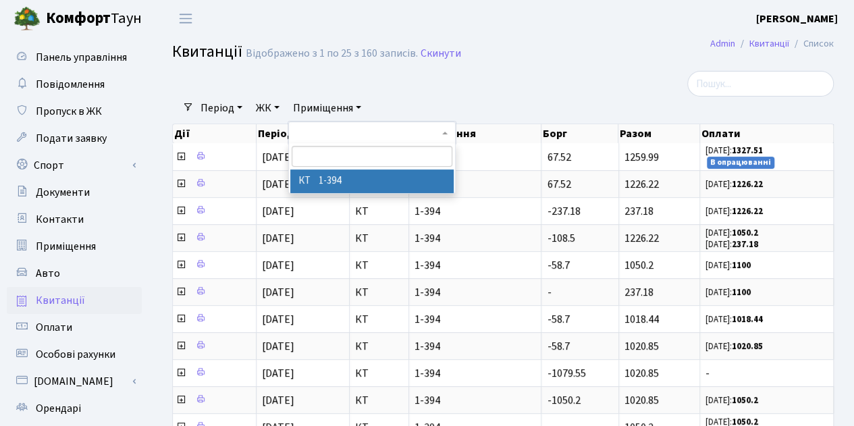
click at [282, 109] on link "ЖК" at bounding box center [268, 108] width 34 height 23
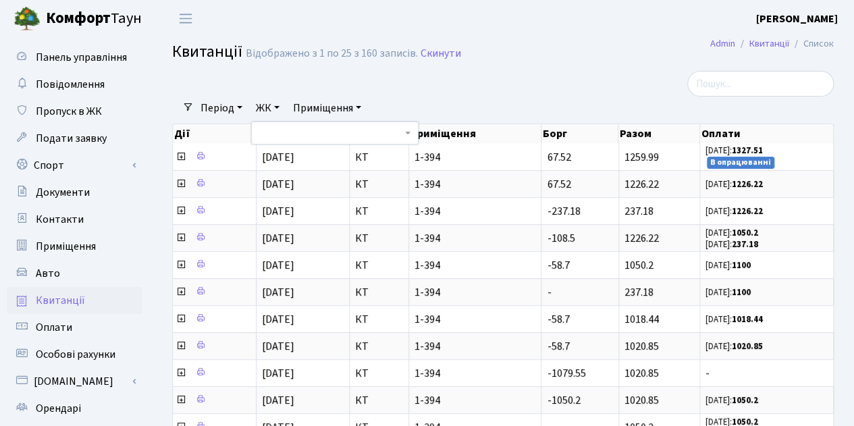
click at [236, 106] on link "Період" at bounding box center [221, 108] width 53 height 23
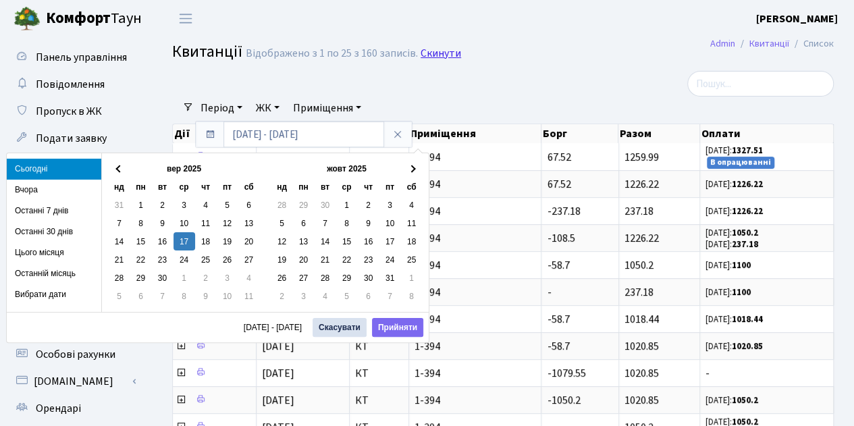
click at [450, 61] on h2 "Квитанції Відображено з 1 по 25 з 160 записів. Скинути" at bounding box center [503, 54] width 662 height 23
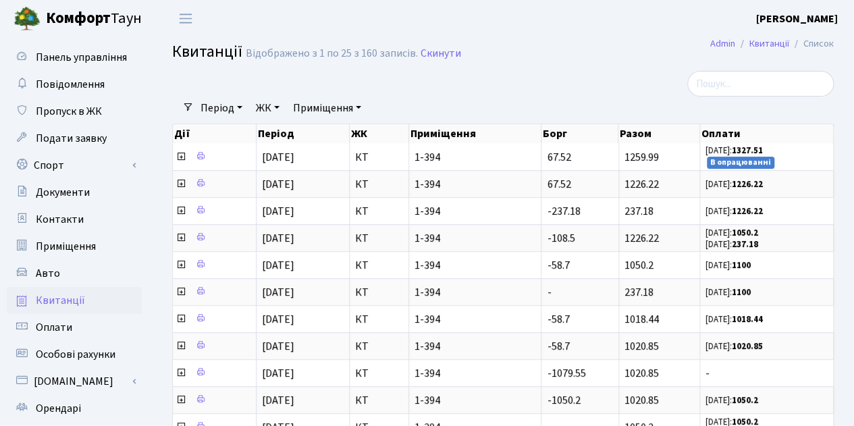
click at [66, 334] on span "Оплати" at bounding box center [54, 327] width 36 height 15
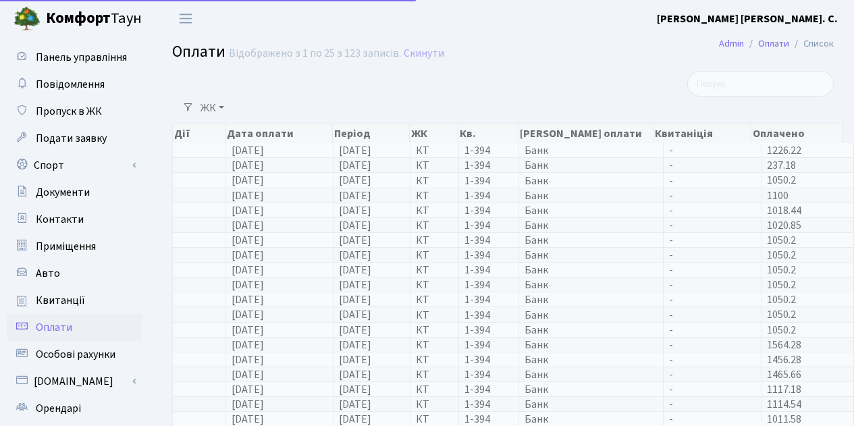
select select "25"
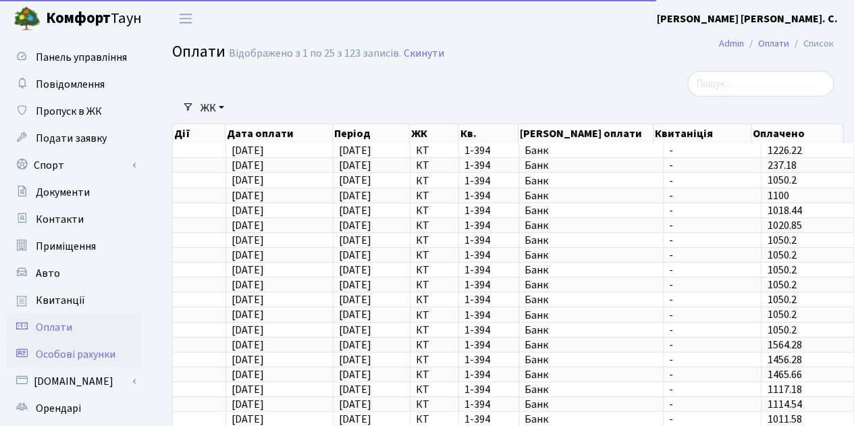
click at [74, 349] on span "Особові рахунки" at bounding box center [76, 354] width 80 height 15
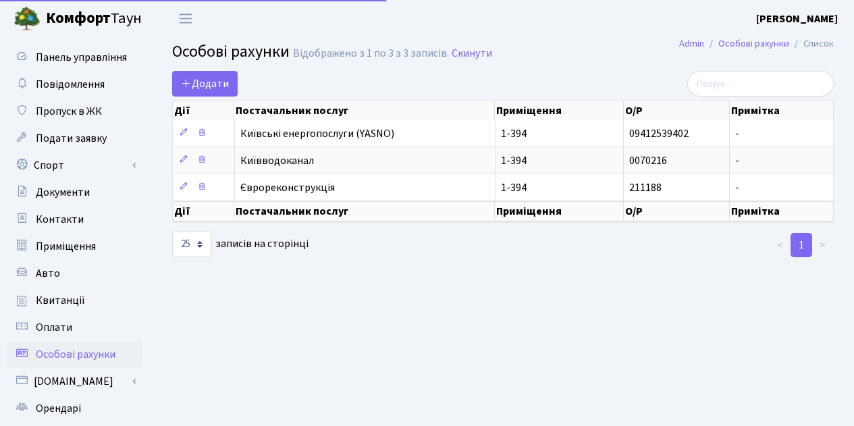
select select "25"
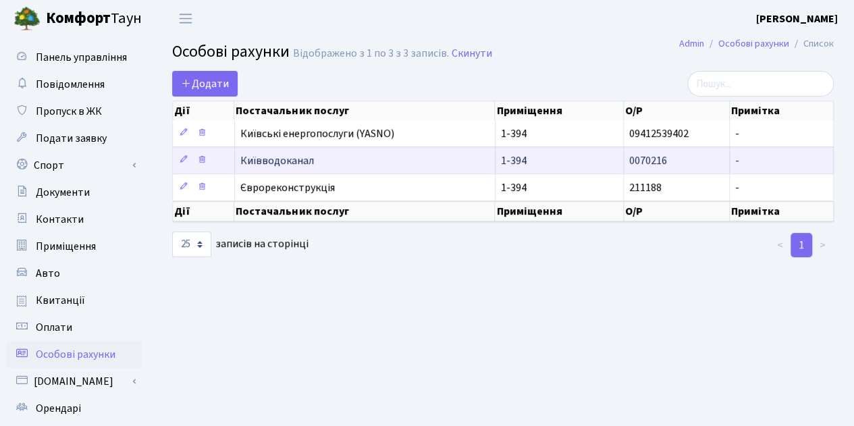
click at [258, 157] on span "Київводоканал" at bounding box center [364, 160] width 249 height 11
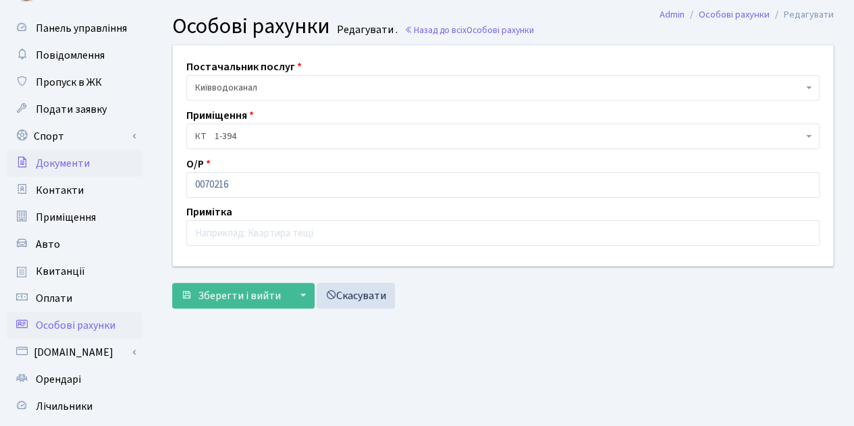
scroll to position [28, 0]
click at [73, 114] on span "Подати заявку" at bounding box center [71, 110] width 71 height 15
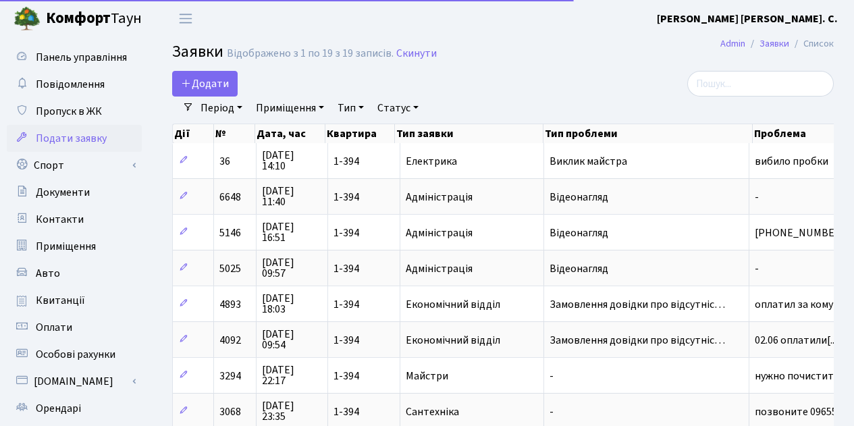
select select "25"
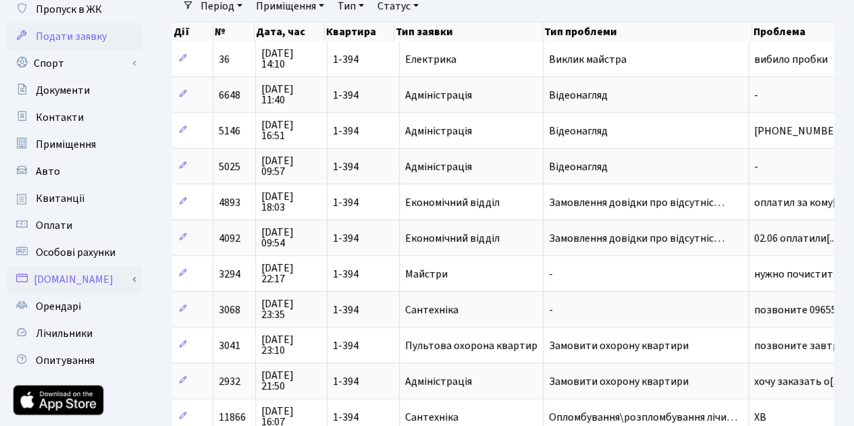
scroll to position [100, 0]
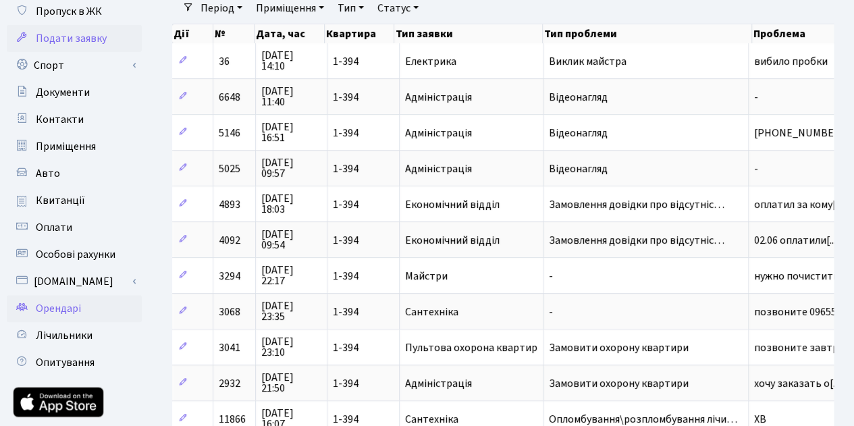
click at [57, 309] on span "Орендарі" at bounding box center [58, 308] width 45 height 15
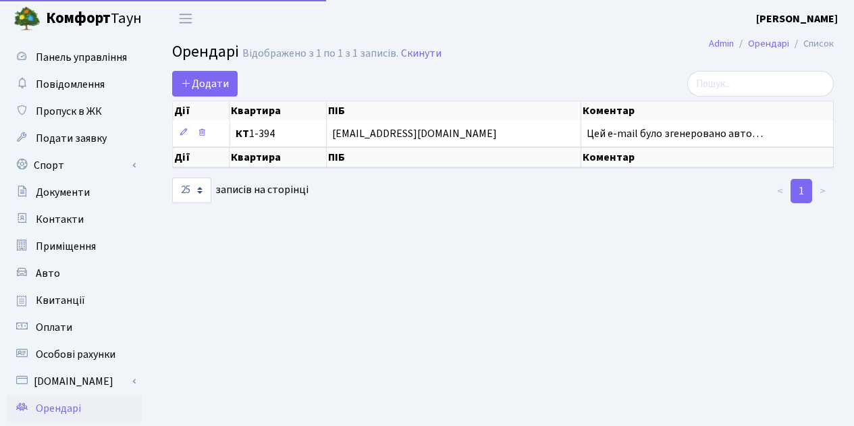
select select "25"
click at [42, 251] on span "Приміщення" at bounding box center [66, 246] width 60 height 15
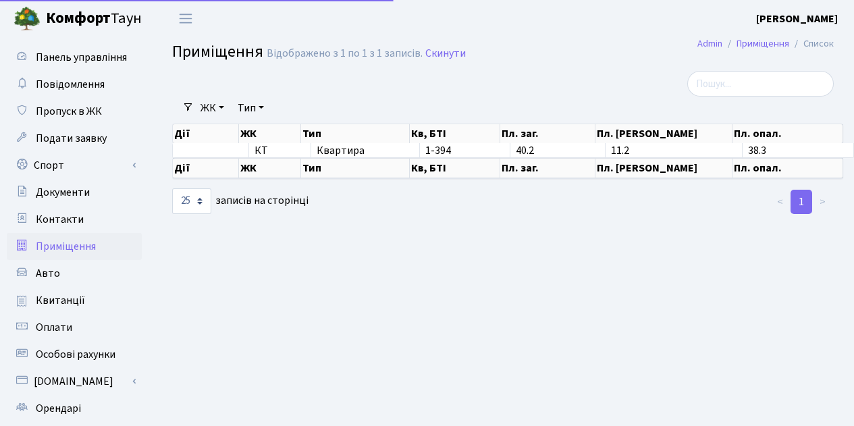
select select "25"
click at [61, 222] on span "Контакти" at bounding box center [60, 219] width 48 height 15
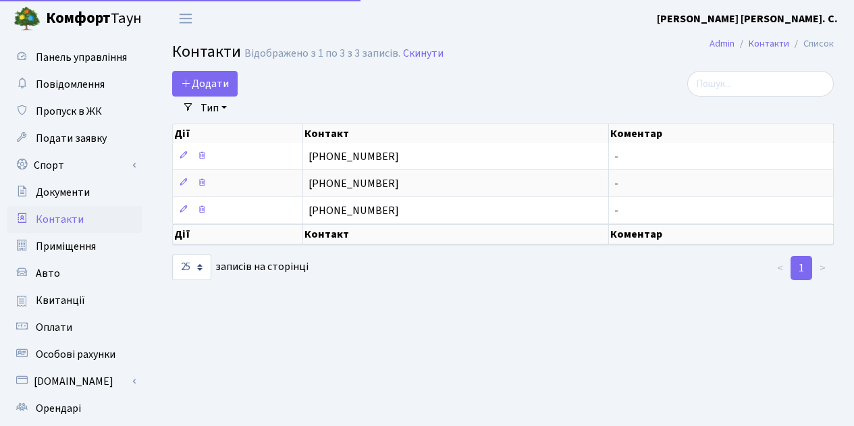
select select "25"
click at [58, 296] on span "Квитанції" at bounding box center [60, 300] width 49 height 15
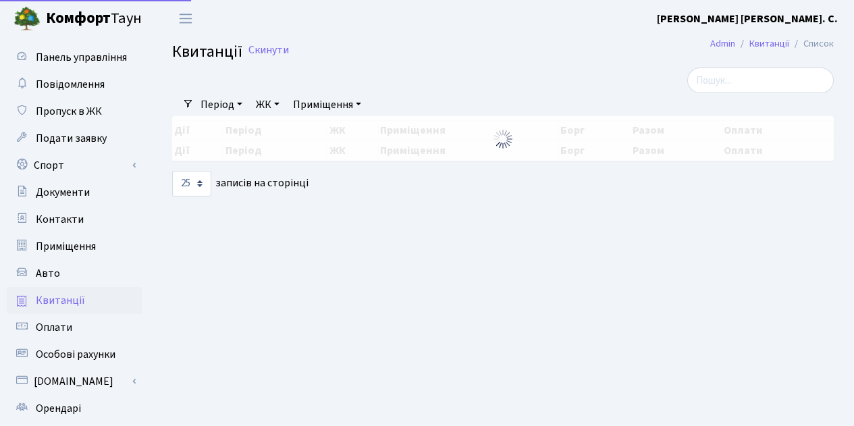
select select "25"
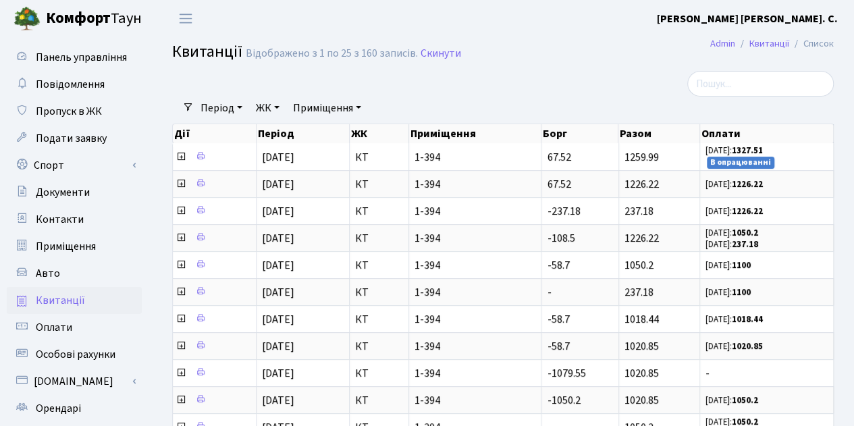
click at [61, 19] on b "Комфорт" at bounding box center [78, 18] width 65 height 22
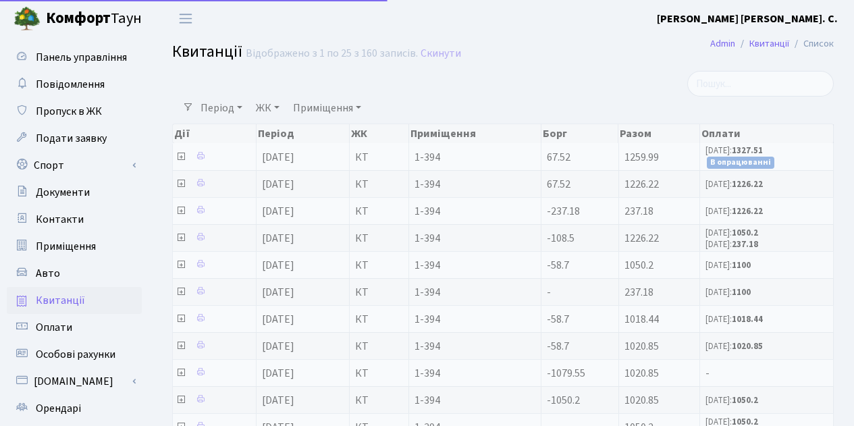
select select "25"
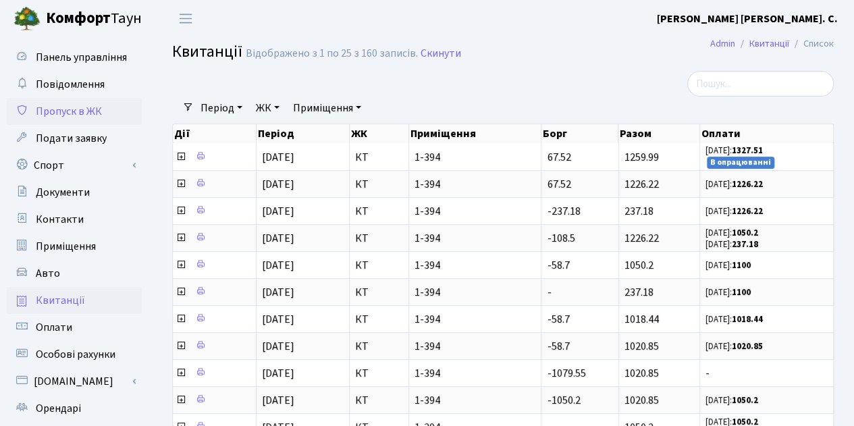
click at [66, 109] on span "Пропуск в ЖК" at bounding box center [69, 111] width 66 height 15
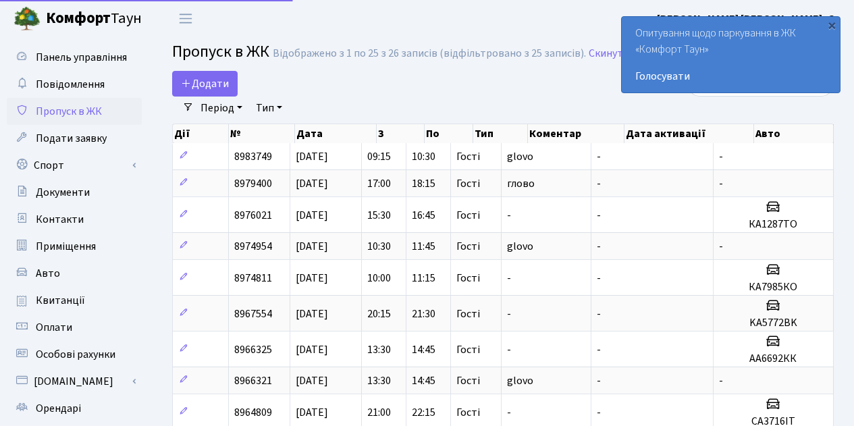
select select "25"
click at [79, 56] on span "Панель управління" at bounding box center [81, 57] width 91 height 15
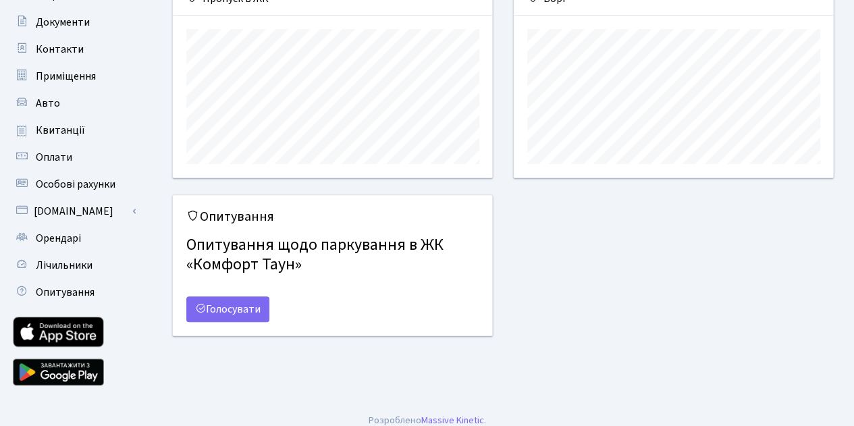
scroll to position [170, 0]
click at [88, 153] on link "Оплати" at bounding box center [74, 158] width 135 height 27
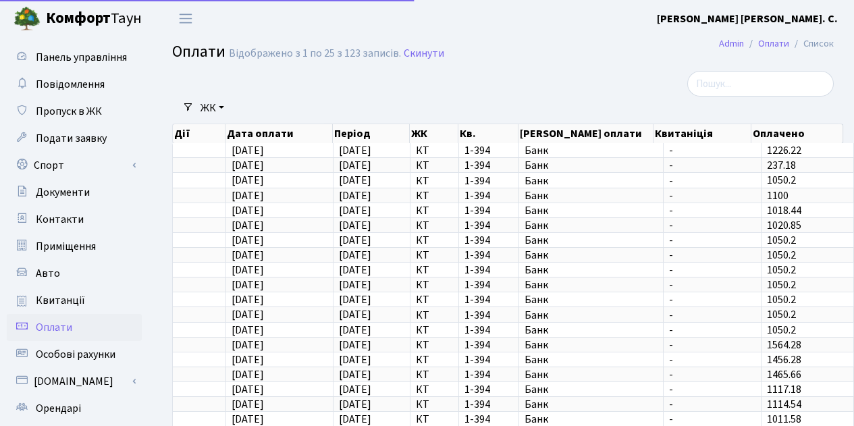
select select "25"
click at [86, 207] on link "Контакти" at bounding box center [74, 219] width 135 height 27
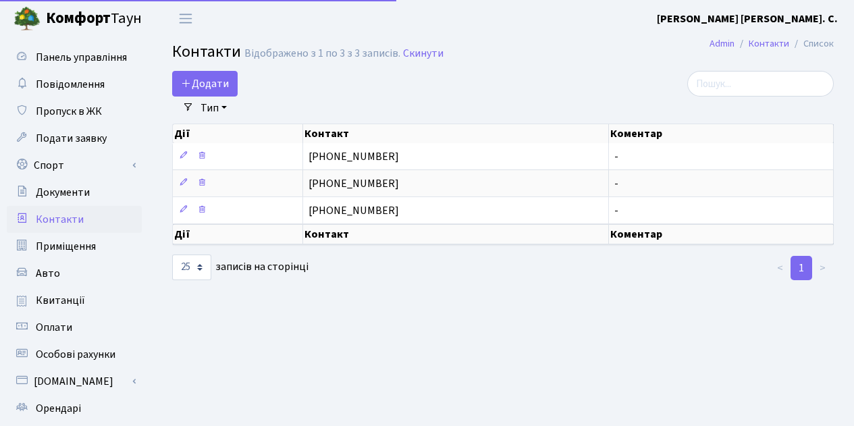
select select "25"
click at [80, 252] on span "Приміщення" at bounding box center [66, 246] width 60 height 15
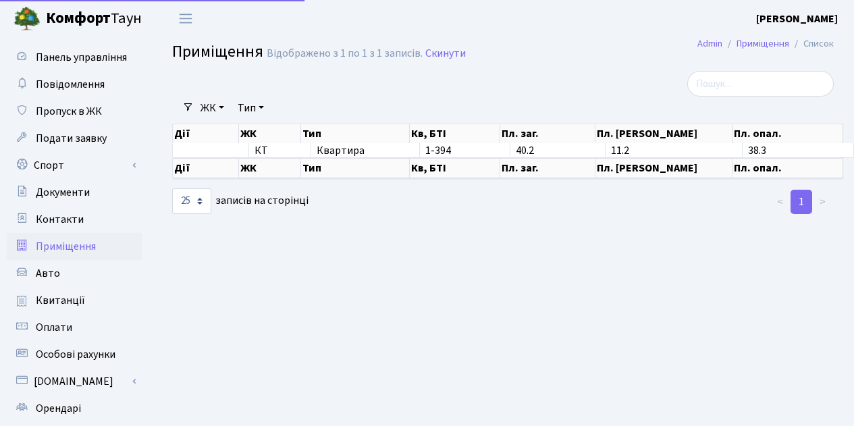
select select "25"
click at [72, 267] on link "Авто" at bounding box center [74, 273] width 135 height 27
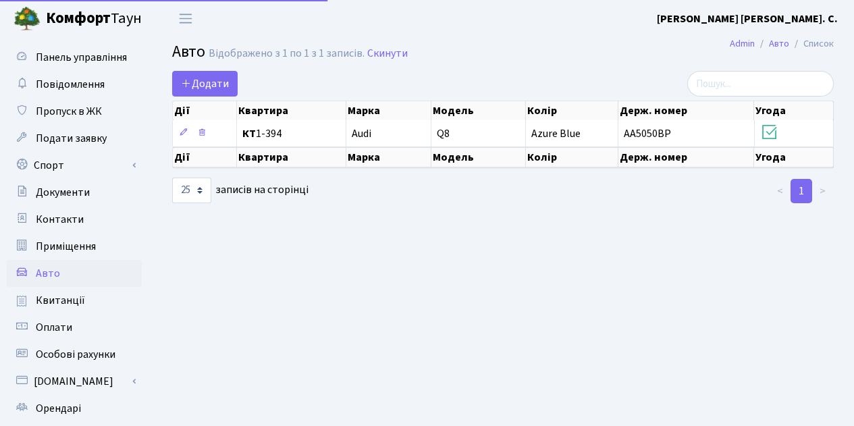
select select "25"
click at [72, 323] on link "Оплати" at bounding box center [74, 327] width 135 height 27
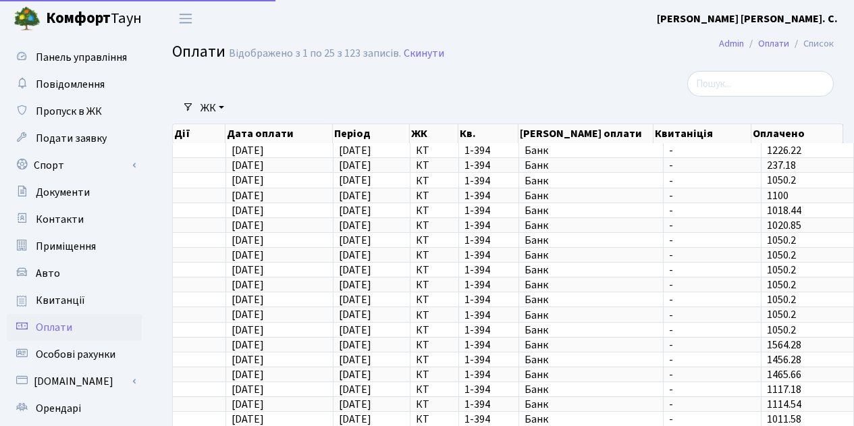
select select "25"
click at [89, 308] on link "Квитанції" at bounding box center [74, 300] width 135 height 27
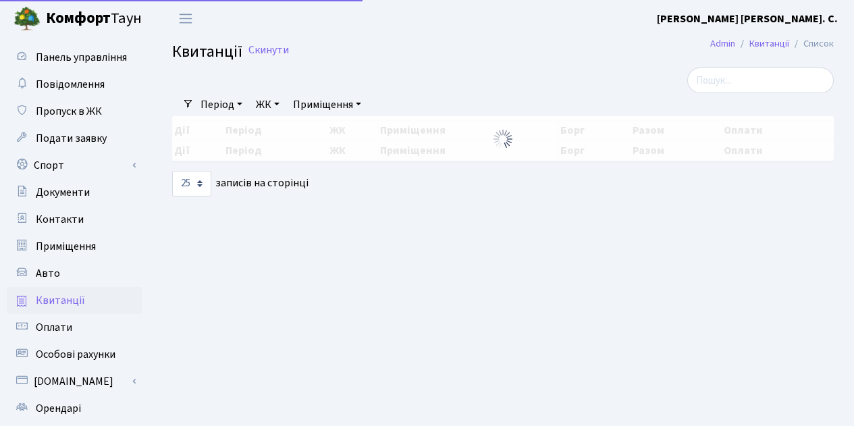
select select "25"
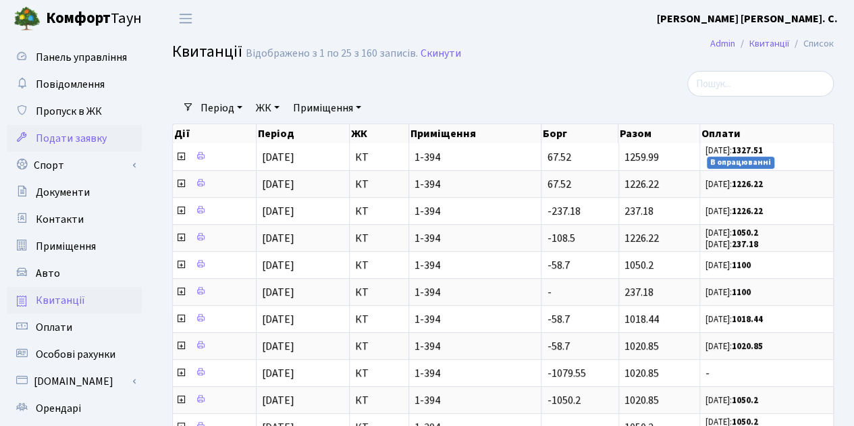
click at [76, 146] on span "Подати заявку" at bounding box center [71, 138] width 71 height 15
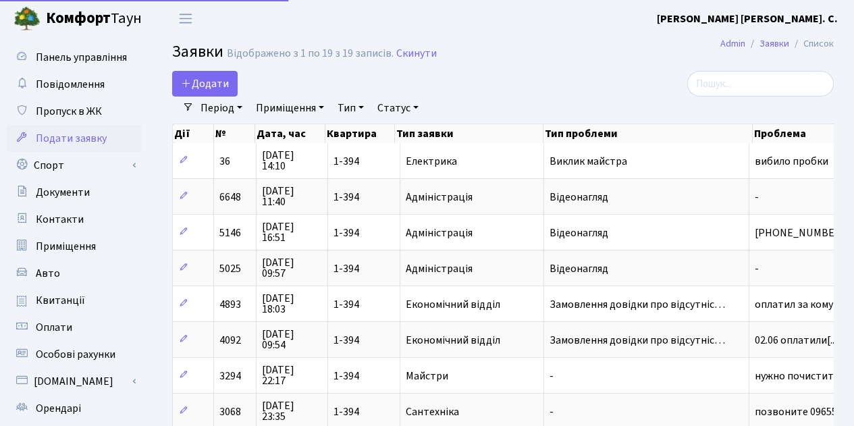
select select "25"
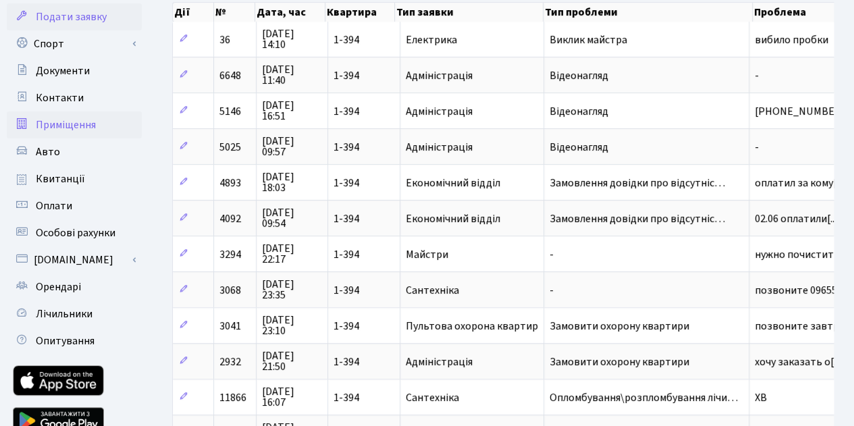
scroll to position [119, 0]
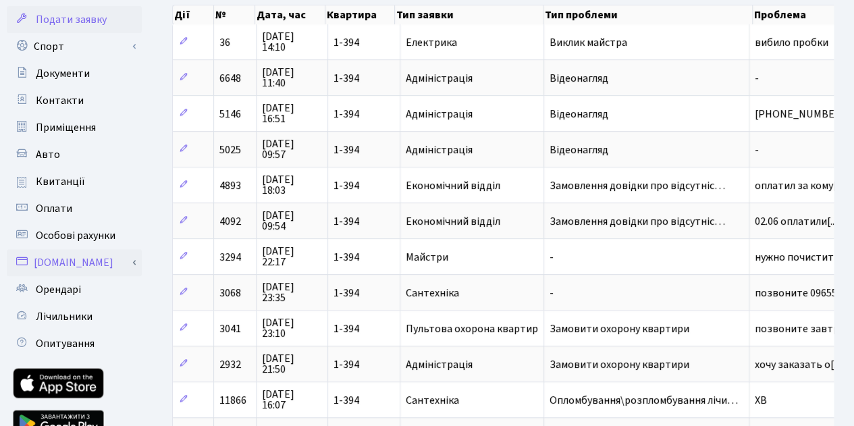
click at [75, 259] on link "[DOMAIN_NAME]" at bounding box center [74, 262] width 135 height 27
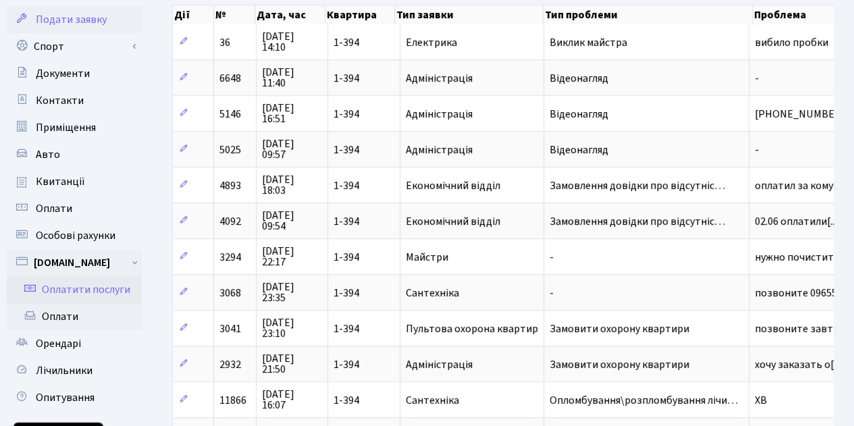
click at [81, 300] on link "Оплатити послуги" at bounding box center [74, 289] width 135 height 27
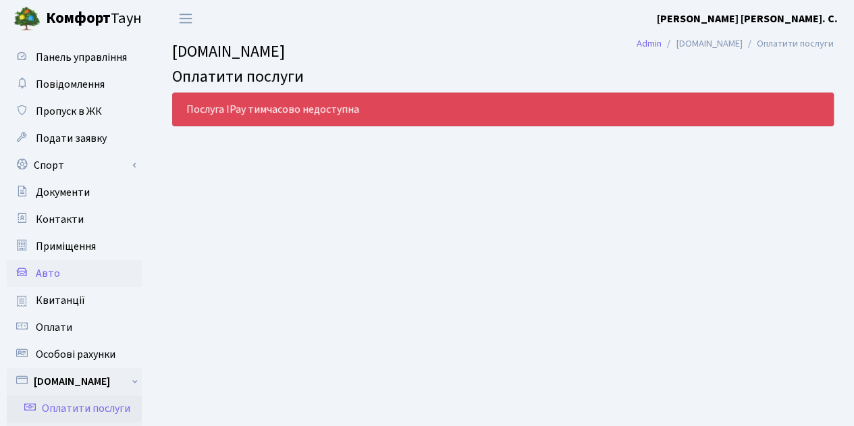
scroll to position [19, 0]
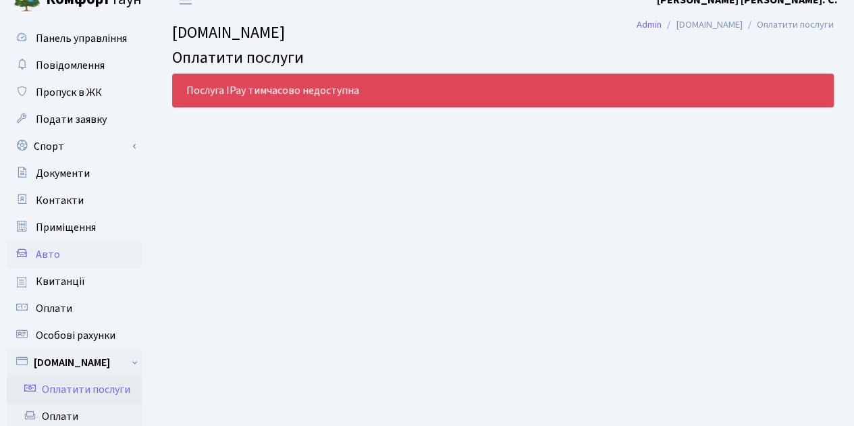
click at [78, 278] on span "Квитанції" at bounding box center [60, 281] width 49 height 15
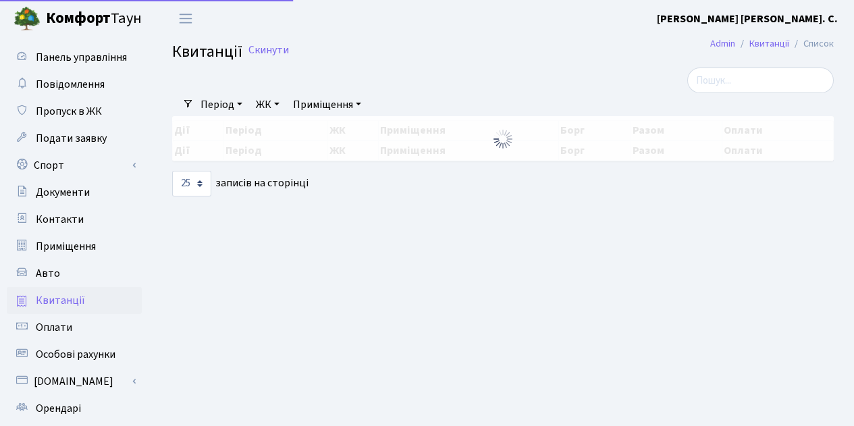
select select "25"
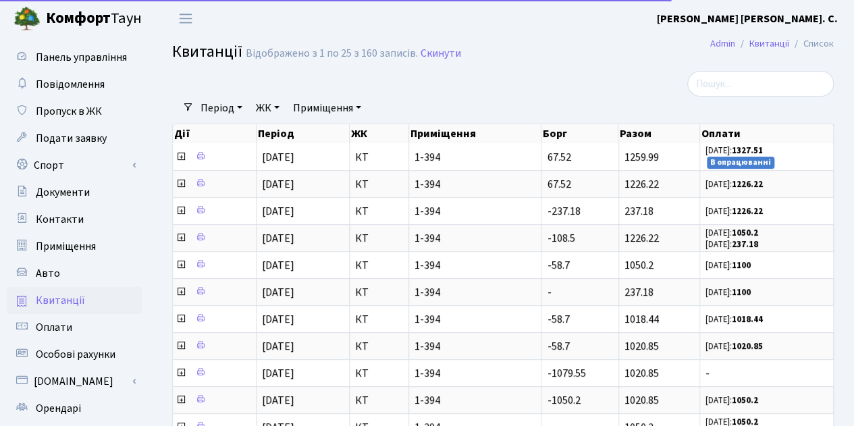
scroll to position [34, 0]
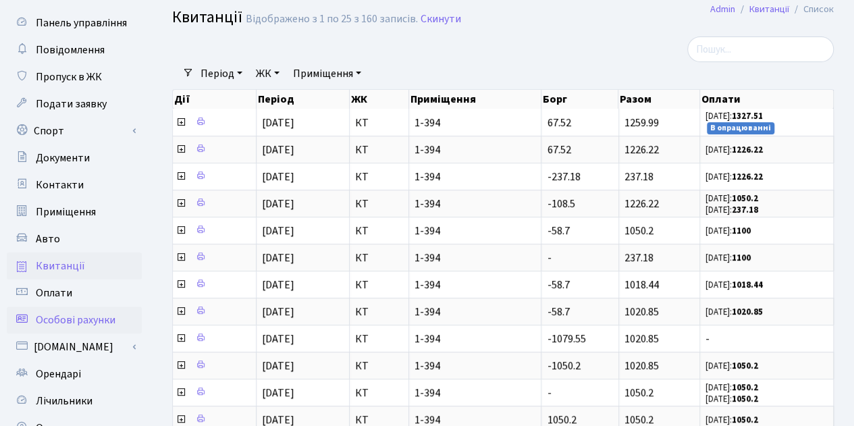
click at [88, 319] on span "Особові рахунки" at bounding box center [76, 320] width 80 height 15
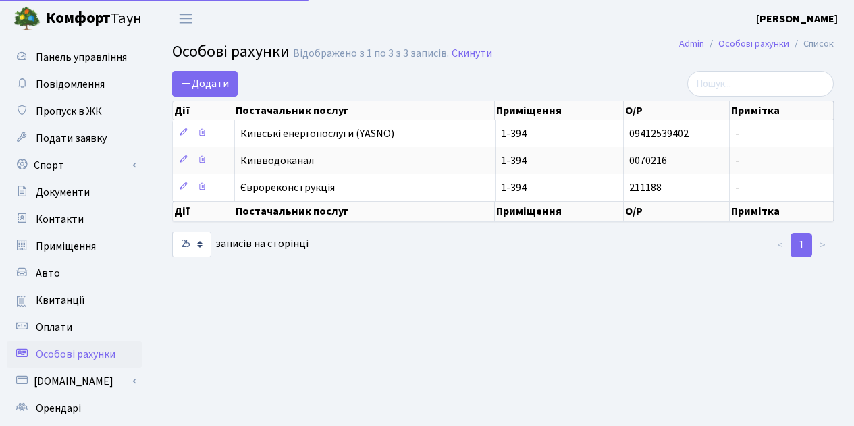
select select "25"
click at [62, 114] on span "Пропуск в ЖК" at bounding box center [69, 111] width 66 height 15
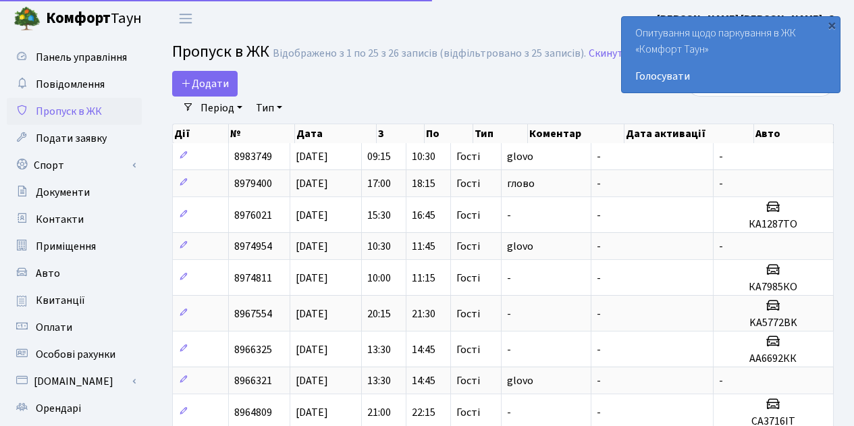
select select "25"
click at [62, 90] on span "Повідомлення" at bounding box center [70, 84] width 69 height 15
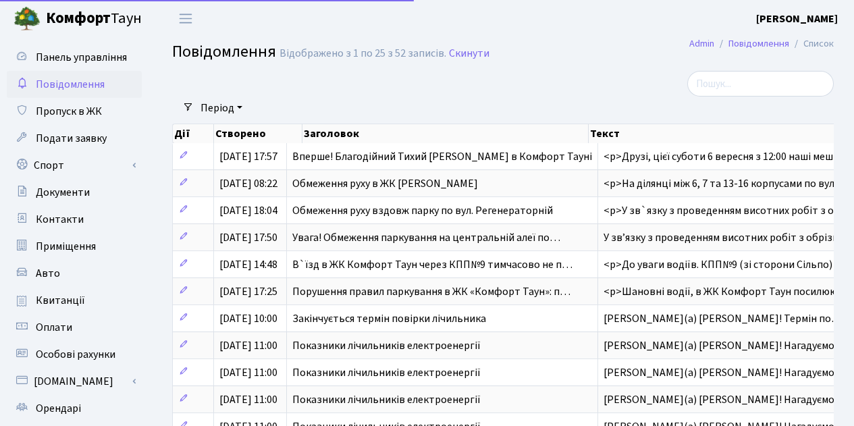
select select "25"
click at [59, 64] on span "Панель управління" at bounding box center [81, 57] width 91 height 15
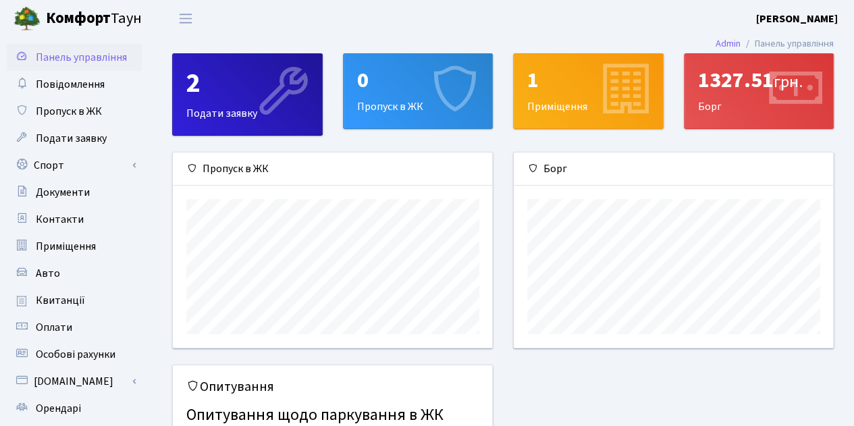
click at [215, 95] on div "2" at bounding box center [247, 84] width 122 height 32
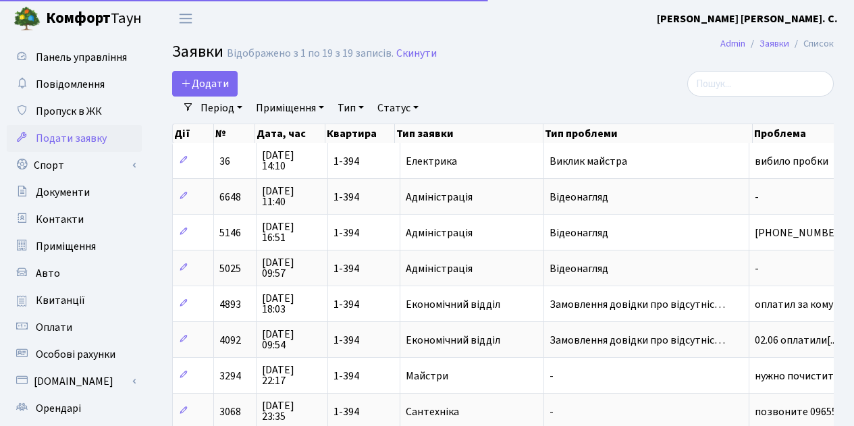
select select "25"
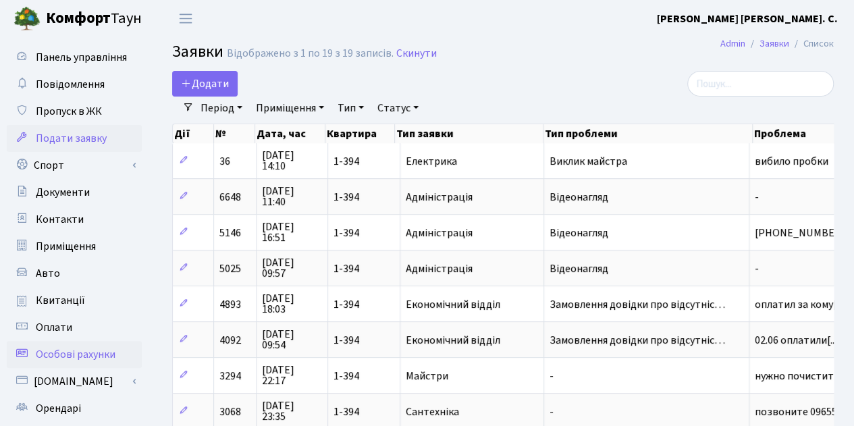
click at [91, 349] on span "Особові рахунки" at bounding box center [76, 354] width 80 height 15
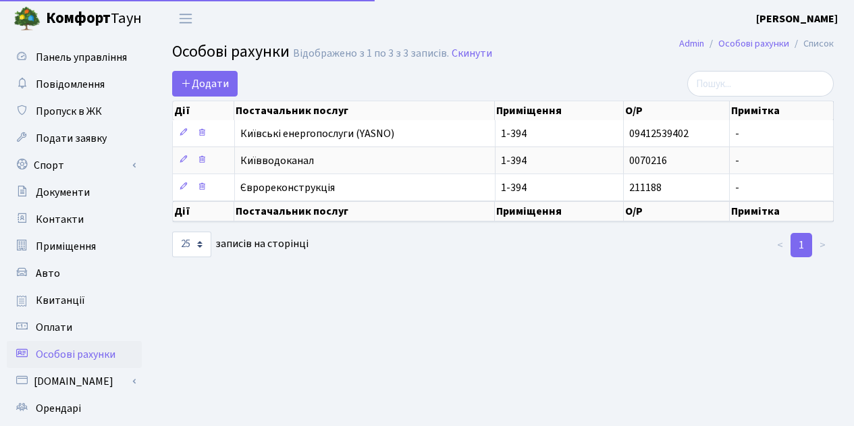
select select "25"
